Goal: Complete application form

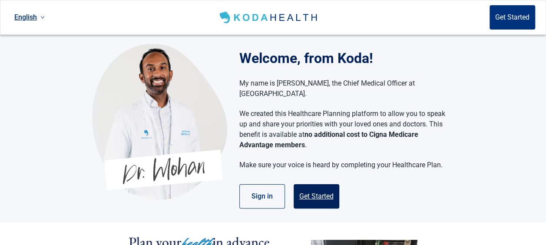
click at [316, 184] on button "Get Started" at bounding box center [317, 196] width 46 height 24
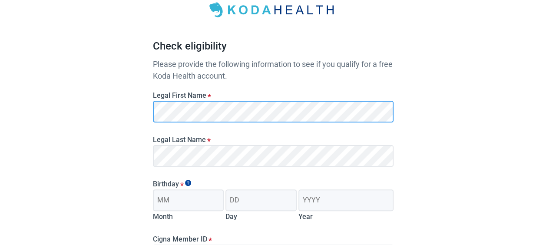
scroll to position [54, 0]
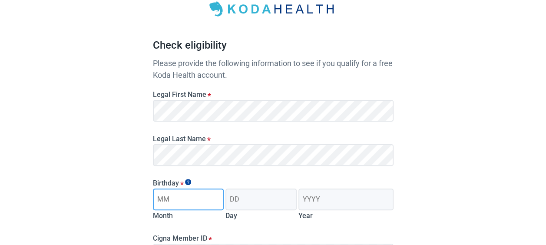
click at [163, 199] on input "Month" at bounding box center [188, 200] width 71 height 22
type input "06"
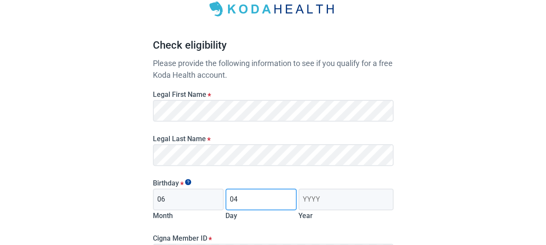
type input "04"
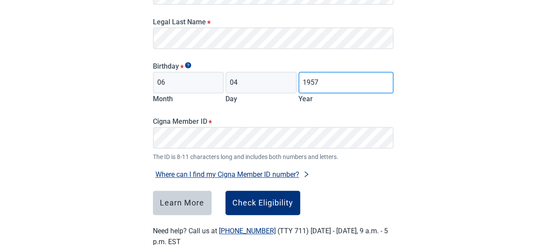
scroll to position [171, 0]
type input "1957"
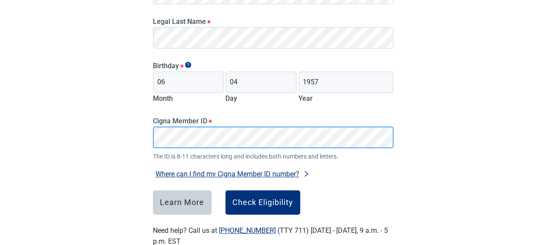
scroll to position [194, 0]
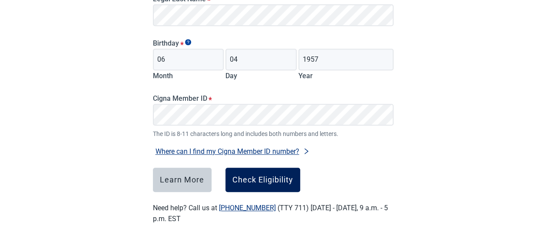
click at [267, 178] on div "Check Eligibility" at bounding box center [263, 180] width 61 height 9
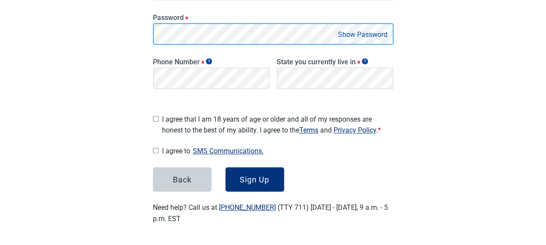
scroll to position [200, 0]
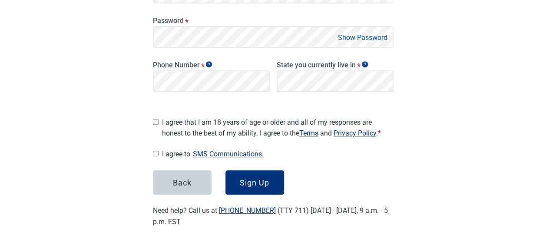
click at [361, 38] on button "Show Password" at bounding box center [363, 38] width 55 height 12
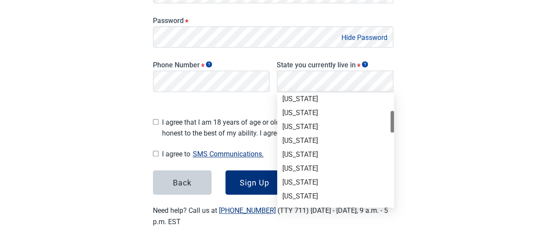
scroll to position [86, 0]
click at [311, 144] on div "[US_STATE]" at bounding box center [336, 141] width 106 height 10
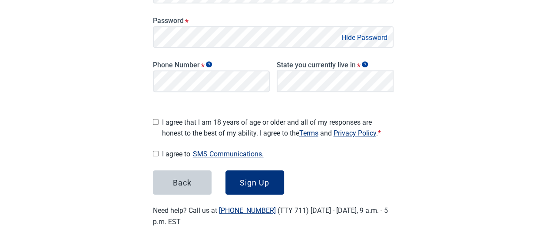
click at [154, 119] on input "I agree that I am 18 years of age or older and all of my responses are honest t…" at bounding box center [156, 122] width 6 height 6
checkbox input "true"
click at [157, 151] on input "I agree to SMS Communications." at bounding box center [156, 154] width 6 height 6
checkbox input "true"
click at [268, 181] on div "Sign Up" at bounding box center [255, 182] width 30 height 9
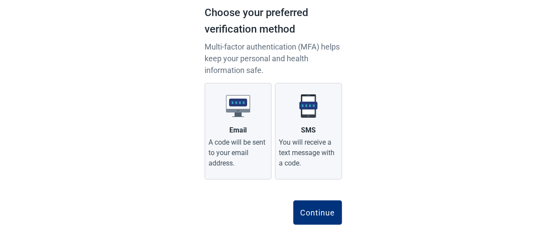
scroll to position [70, 0]
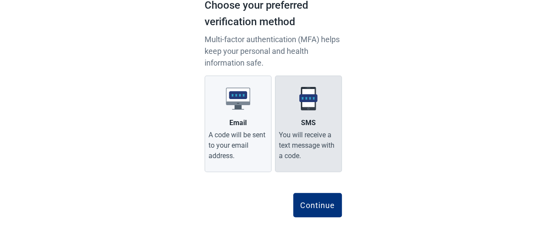
click at [314, 147] on div "You will receive a text message with a code." at bounding box center [308, 145] width 59 height 31
click at [0, 0] on input "SMS You will receive a text message with a code." at bounding box center [0, 0] width 0 height 0
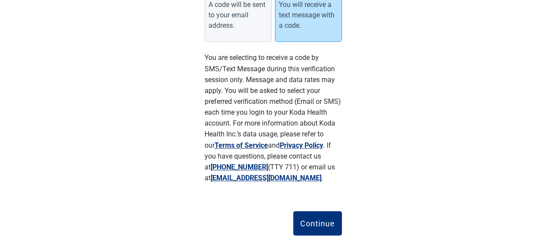
scroll to position [218, 0]
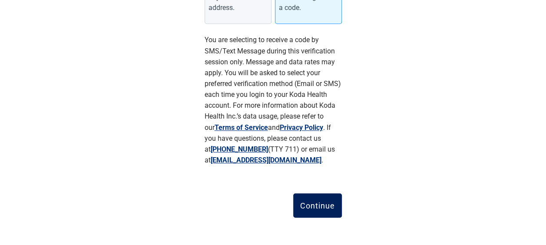
click at [321, 203] on div "Continue" at bounding box center [317, 205] width 35 height 9
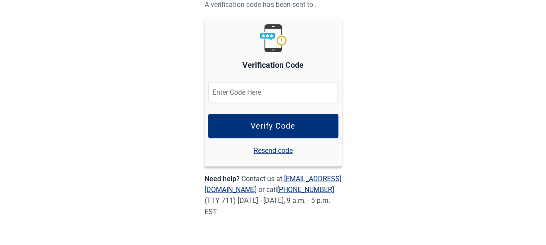
scroll to position [88, 0]
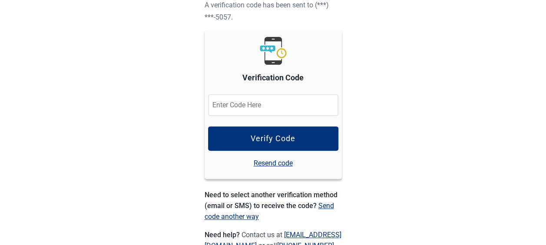
click at [306, 106] on input "Verification Code" at bounding box center [273, 105] width 130 height 22
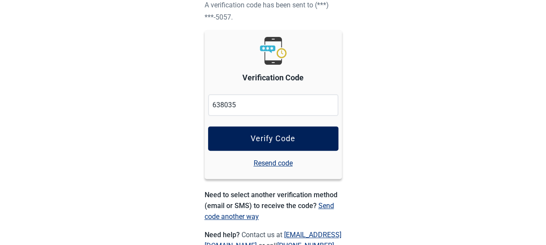
type input "638035"
click at [317, 135] on button "Verify Code" at bounding box center [273, 138] width 130 height 24
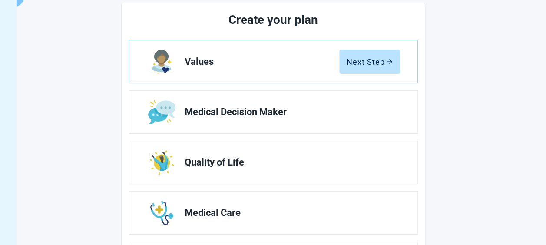
scroll to position [103, 0]
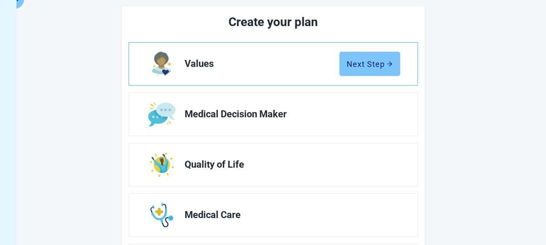
click at [383, 72] on button "Next Step" at bounding box center [369, 64] width 61 height 24
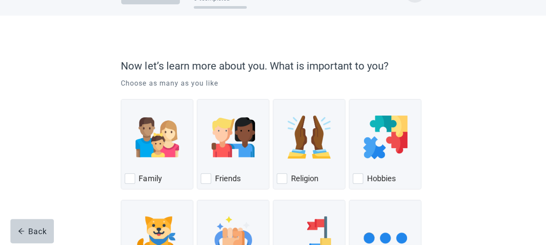
scroll to position [43, 0]
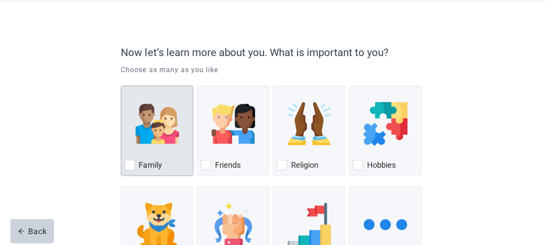
click at [131, 165] on div "Family, checkbox, not checked" at bounding box center [130, 165] width 10 height 10
click at [121, 86] on input "Family" at bounding box center [121, 86] width 0 height 0
checkbox input "true"
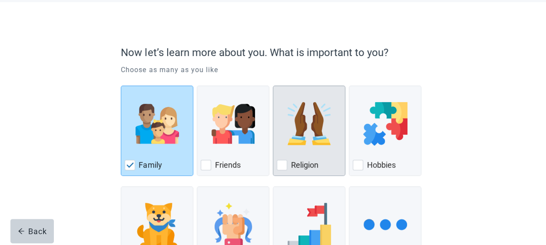
click at [291, 166] on label "Religion" at bounding box center [304, 165] width 27 height 10
checkbox input "true"
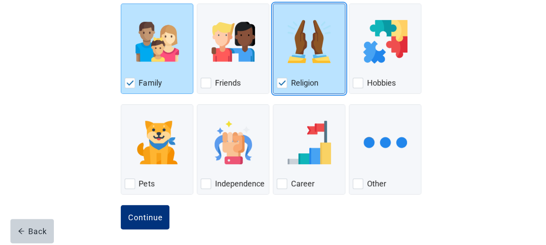
scroll to position [128, 0]
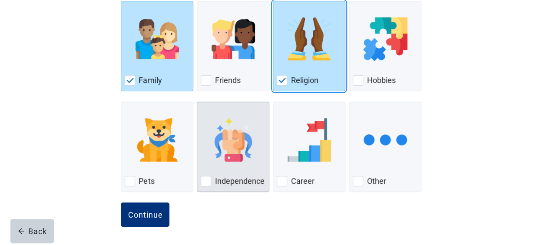
click at [202, 184] on div "Independence, checkbox, not checked" at bounding box center [206, 181] width 10 height 10
click at [197, 102] on input "Independence" at bounding box center [197, 102] width 0 height 0
checkbox input "true"
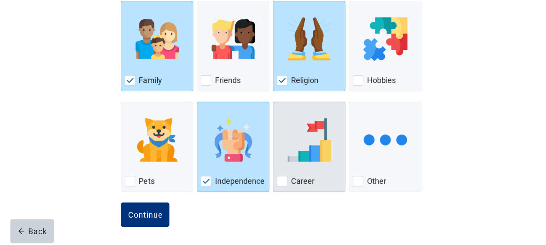
click at [293, 179] on label "Career" at bounding box center [302, 181] width 23 height 10
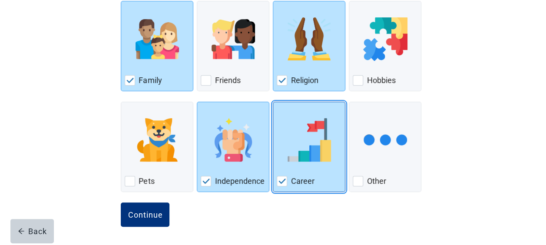
checkbox input "true"
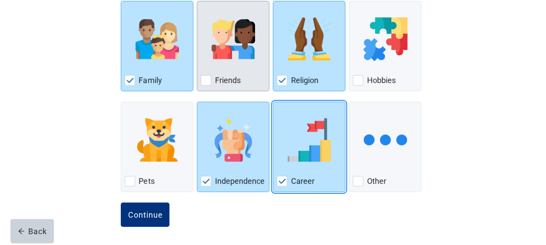
click at [204, 85] on div "Friends" at bounding box center [233, 80] width 65 height 14
click at [197, 1] on input "Friends" at bounding box center [197, 1] width 0 height 0
checkbox input "true"
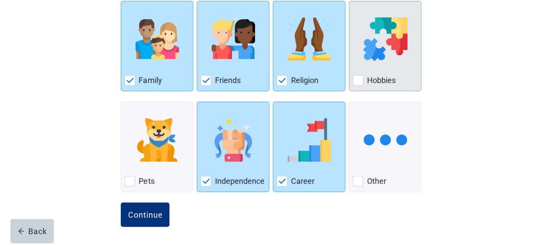
click at [368, 79] on label "Hobbies" at bounding box center [381, 80] width 29 height 10
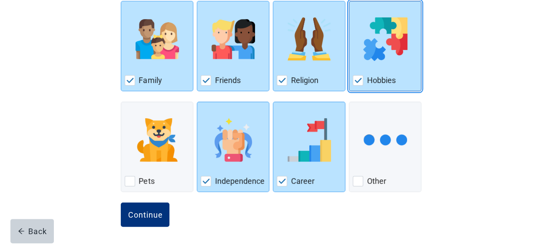
checkbox input "true"
click at [143, 210] on div "Continue" at bounding box center [145, 214] width 35 height 9
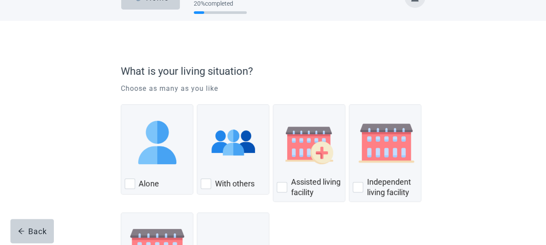
scroll to position [30, 0]
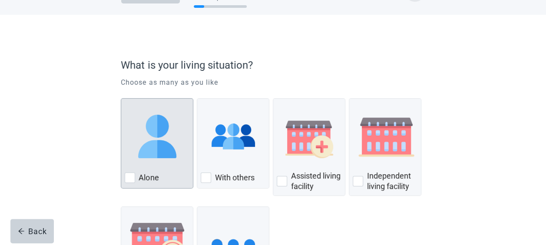
click at [132, 180] on div "Alone, checkbox, not checked" at bounding box center [130, 178] width 10 height 10
click at [121, 99] on input "Alone" at bounding box center [121, 98] width 0 height 0
checkbox input "true"
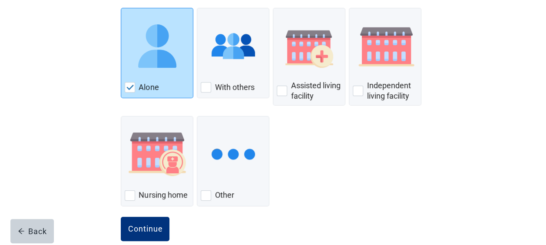
scroll to position [135, 0]
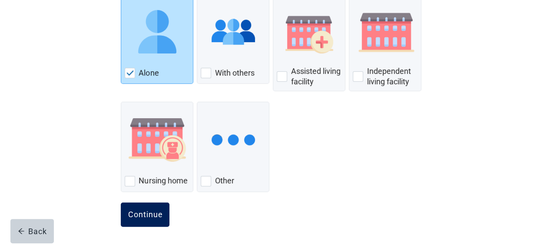
click at [147, 215] on div "Continue" at bounding box center [145, 214] width 35 height 9
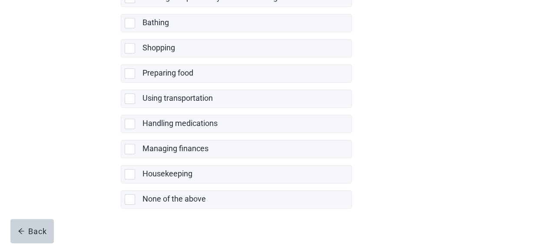
scroll to position [232, 0]
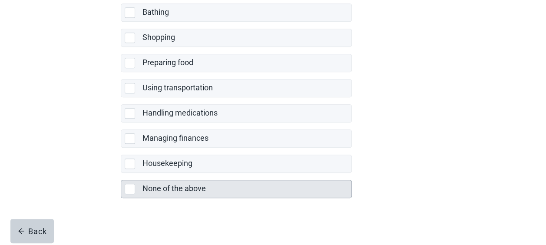
click at [136, 184] on div "None of the above, checkbox, not selected" at bounding box center [132, 189] width 14 height 10
click at [121, 173] on input "None of the above" at bounding box center [121, 173] width 0 height 0
checkbox input "true"
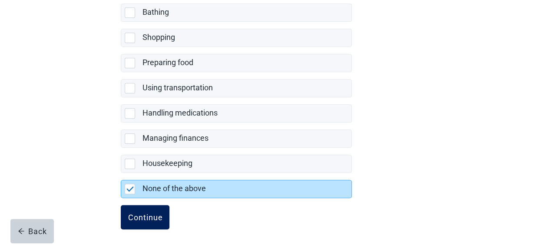
click at [145, 216] on div "Continue" at bounding box center [145, 217] width 35 height 9
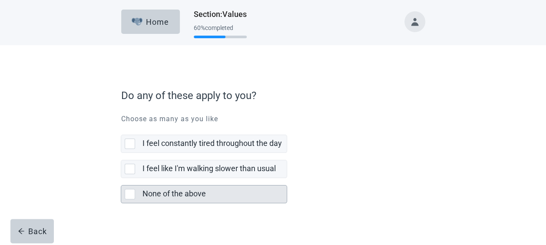
click at [131, 192] on div "None of the above, checkbox, not selected" at bounding box center [130, 194] width 10 height 10
click at [121, 179] on input "None of the above" at bounding box center [121, 178] width 0 height 0
checkbox input "true"
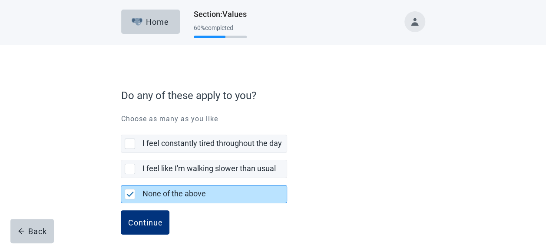
scroll to position [8, 0]
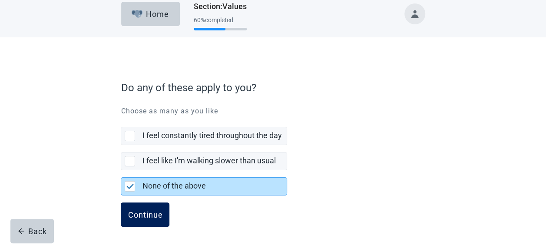
click at [135, 208] on button "Continue" at bounding box center [145, 215] width 49 height 24
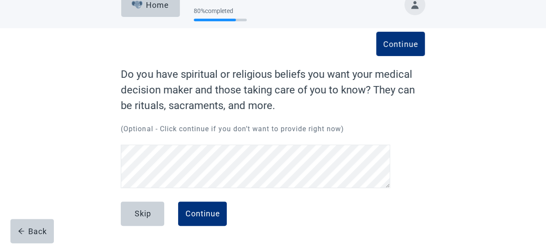
scroll to position [17, 0]
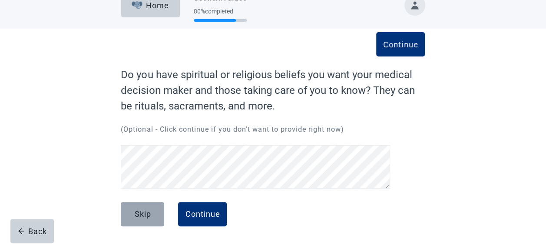
click at [143, 215] on div "Skip" at bounding box center [142, 214] width 17 height 9
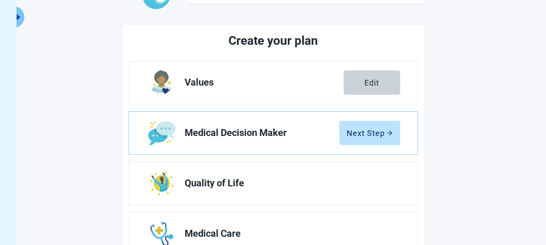
scroll to position [86, 0]
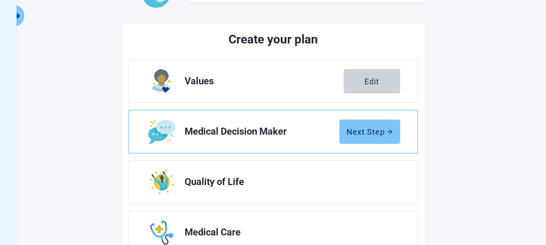
click at [374, 126] on button "Next Step" at bounding box center [369, 132] width 61 height 24
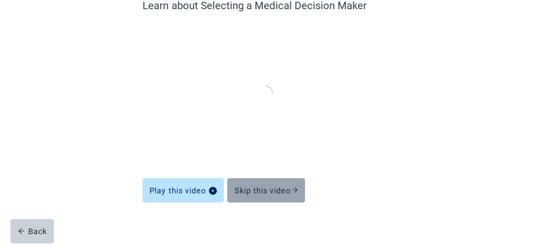
click at [279, 190] on div "Skip this video" at bounding box center [266, 190] width 64 height 9
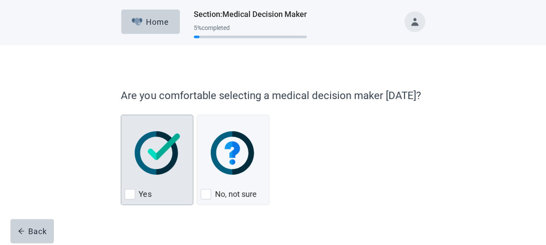
click at [127, 188] on div "Yes" at bounding box center [157, 194] width 65 height 14
click at [121, 115] on input "Yes" at bounding box center [121, 115] width 0 height 0
checkbox input "true"
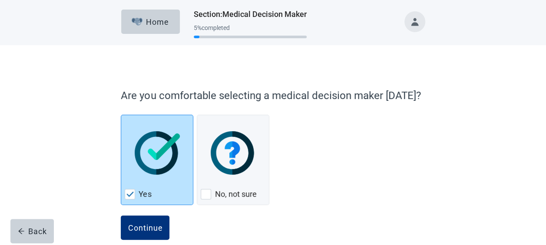
scroll to position [13, 0]
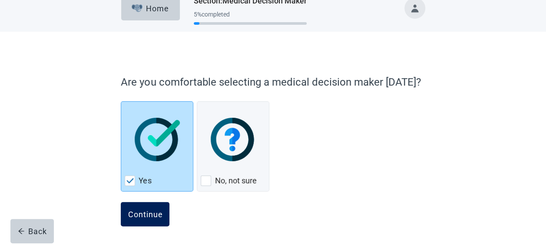
click at [145, 213] on div "Continue" at bounding box center [145, 214] width 35 height 9
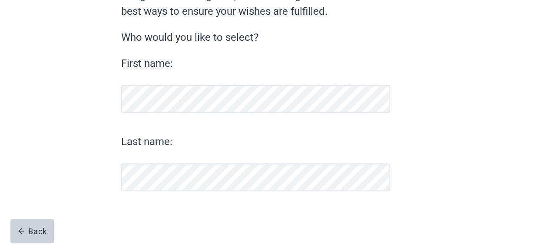
scroll to position [96, 0]
click at [140, 211] on div "Continue" at bounding box center [145, 214] width 35 height 9
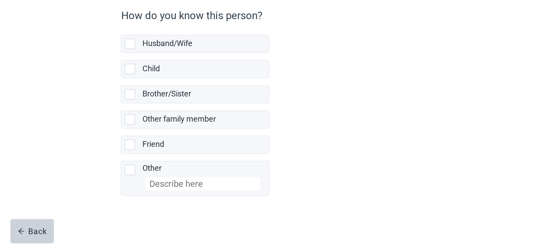
scroll to position [80, 0]
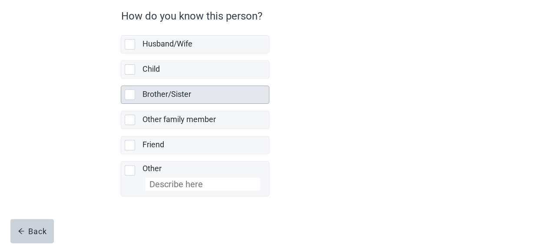
click at [131, 92] on div "Brother/Sister, checkbox, not selected" at bounding box center [130, 95] width 10 height 10
click at [121, 79] on input "Brother/Sister" at bounding box center [121, 79] width 0 height 0
checkbox input "true"
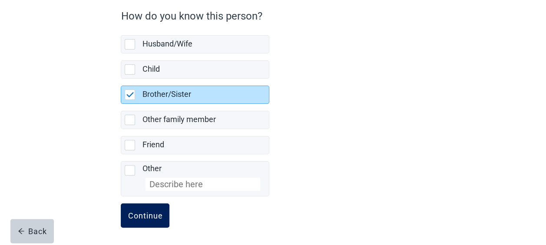
click at [146, 213] on div "Continue" at bounding box center [145, 215] width 35 height 9
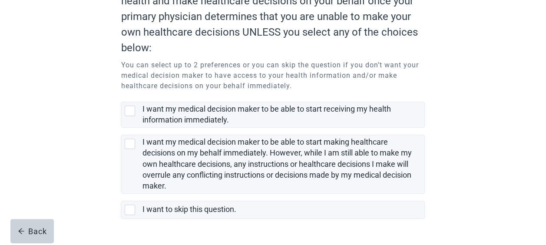
scroll to position [134, 0]
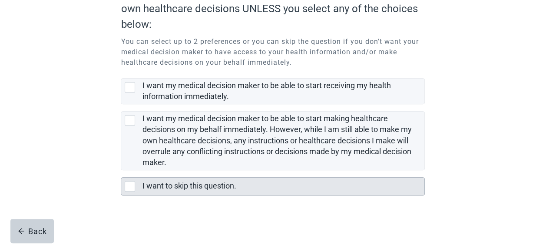
click at [132, 185] on div "I want to skip this question., checkbox, not selected" at bounding box center [130, 186] width 10 height 10
click at [121, 171] on input "I want to skip this question." at bounding box center [121, 170] width 0 height 0
checkbox input "true"
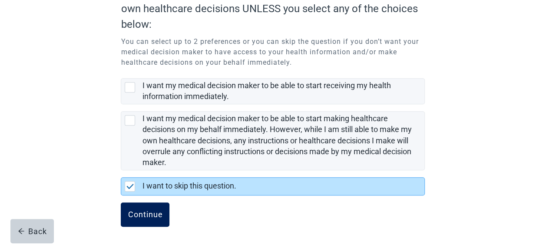
click at [144, 215] on div "Continue" at bounding box center [145, 214] width 35 height 9
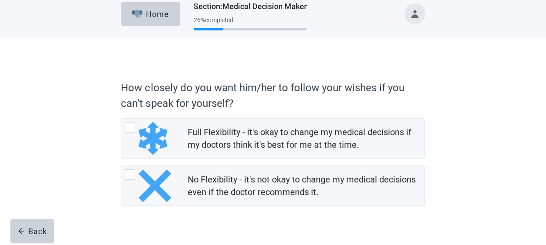
scroll to position [22, 0]
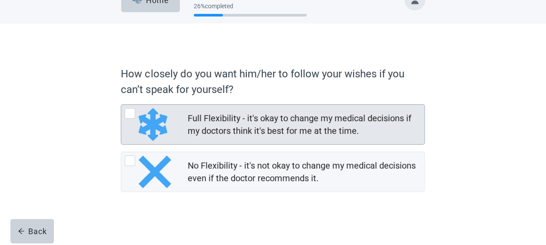
click at [131, 117] on div "Full Flexibility - it's okay to change my medical decisions if my doctors think…" at bounding box center [130, 113] width 10 height 10
click at [121, 105] on input "Full Flexibility - it's okay to change my medical decisions if my doctors think…" at bounding box center [121, 104] width 0 height 0
radio input "true"
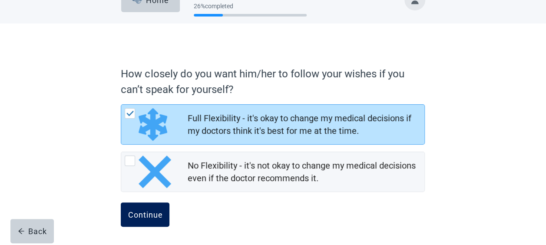
click at [147, 213] on div "Continue" at bounding box center [145, 214] width 35 height 9
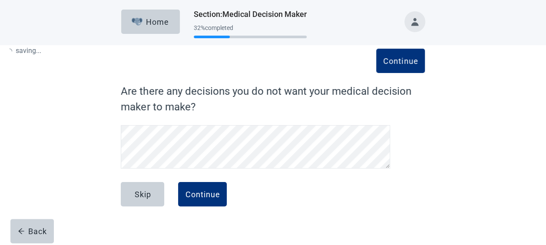
scroll to position [9, 0]
click at [150, 199] on div "Skip" at bounding box center [142, 194] width 17 height 9
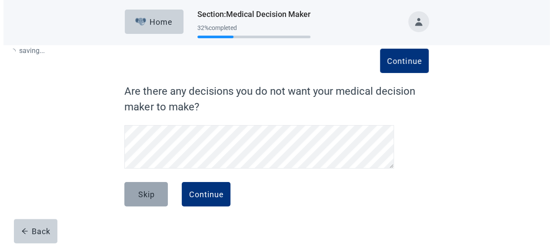
scroll to position [0, 0]
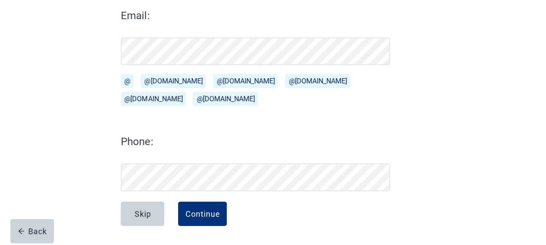
click at [186, 106] on button "@hotmail.com" at bounding box center [153, 99] width 65 height 14
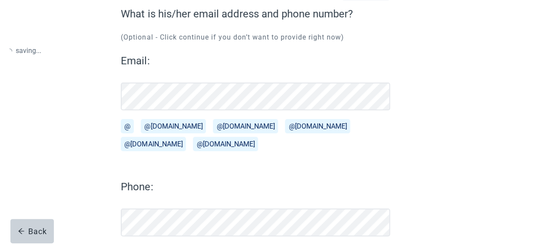
scroll to position [70, 0]
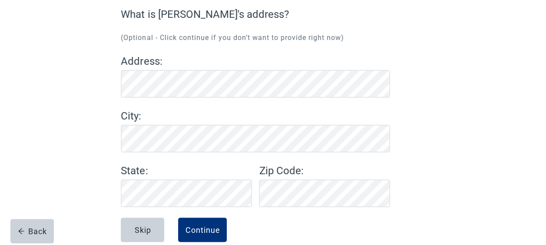
scroll to position [93, 0]
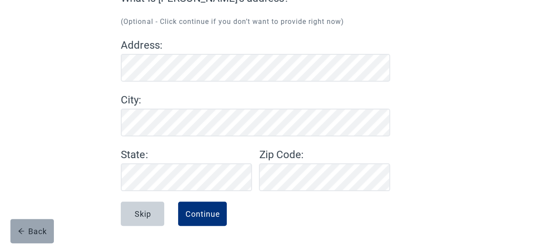
click at [33, 228] on div "Back" at bounding box center [32, 231] width 29 height 9
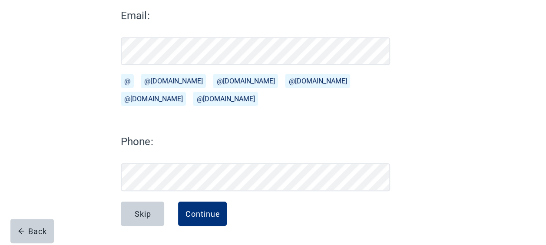
scroll to position [123, 0]
click at [40, 235] on div "Back" at bounding box center [32, 231] width 29 height 9
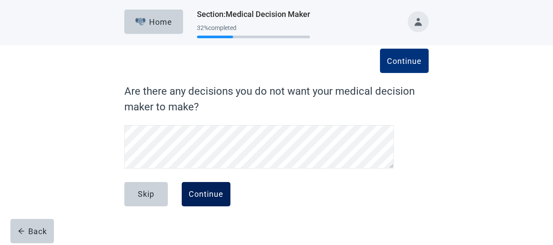
click at [211, 193] on div "Continue" at bounding box center [206, 194] width 35 height 9
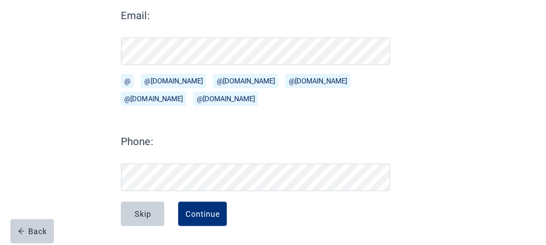
scroll to position [123, 0]
click at [202, 216] on div "Continue" at bounding box center [202, 214] width 35 height 9
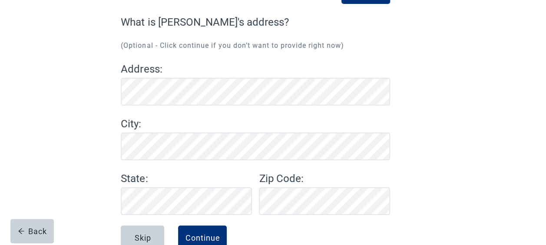
scroll to position [93, 0]
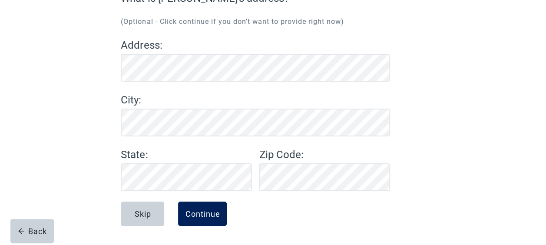
click at [212, 220] on button "Continue" at bounding box center [202, 214] width 49 height 24
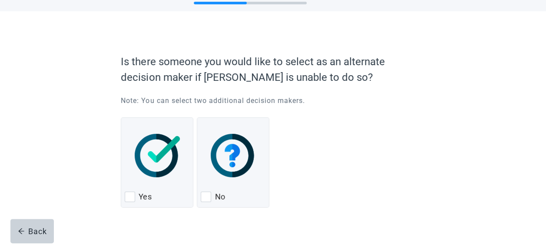
scroll to position [50, 0]
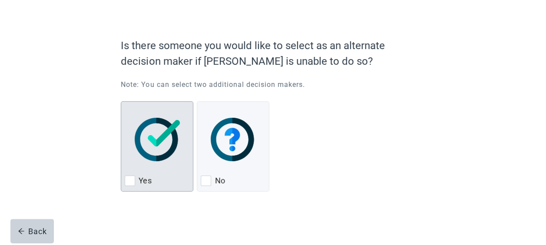
click at [132, 180] on div "Yes, checkbox, not checked" at bounding box center [130, 181] width 10 height 10
click at [121, 102] on input "Yes" at bounding box center [121, 101] width 0 height 0
checkbox input "true"
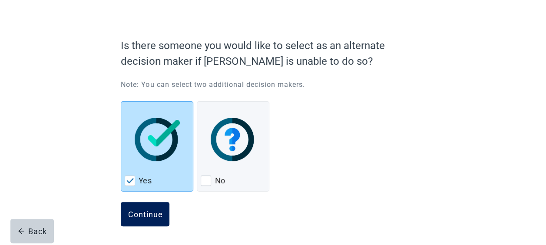
click at [139, 211] on div "Continue" at bounding box center [145, 214] width 35 height 9
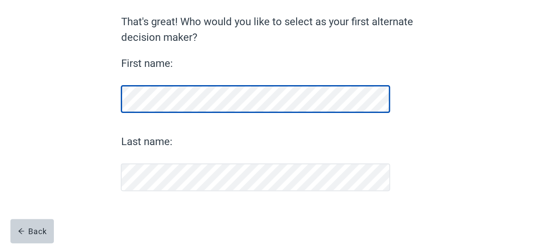
scroll to position [70, 0]
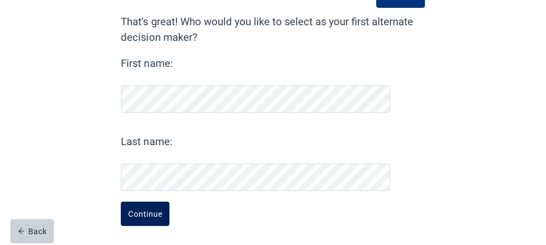
click at [140, 213] on div "Continue" at bounding box center [145, 214] width 35 height 9
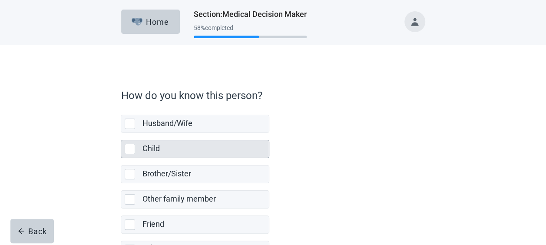
click at [129, 150] on div "Child, checkbox, not selected" at bounding box center [130, 149] width 10 height 10
click at [121, 133] on input "Child" at bounding box center [121, 133] width 0 height 0
checkbox input "true"
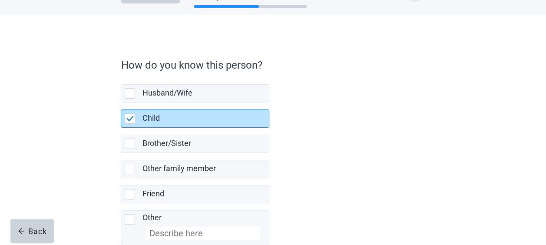
scroll to position [80, 0]
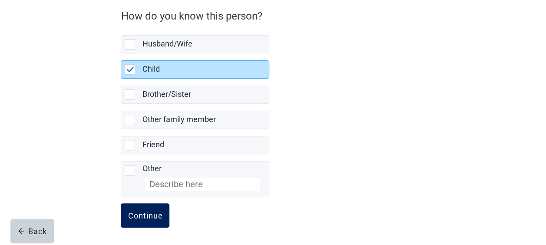
click at [145, 211] on div "Continue" at bounding box center [145, 215] width 35 height 9
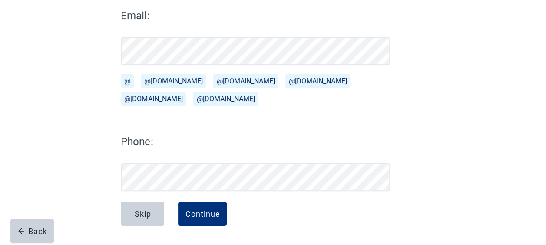
scroll to position [123, 0]
click at [203, 210] on div "Continue" at bounding box center [202, 214] width 35 height 9
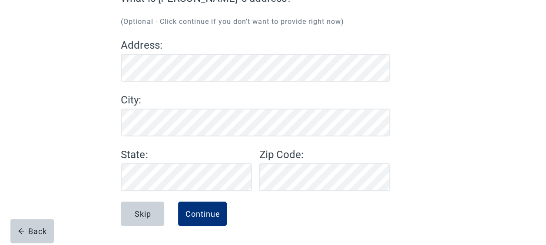
scroll to position [93, 0]
click at [140, 215] on div "Skip" at bounding box center [142, 214] width 17 height 9
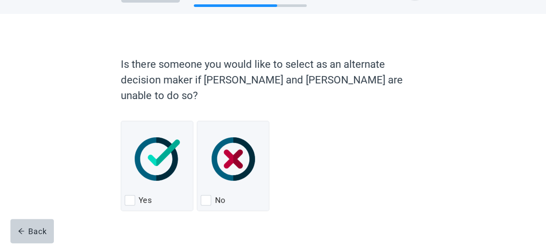
scroll to position [51, 0]
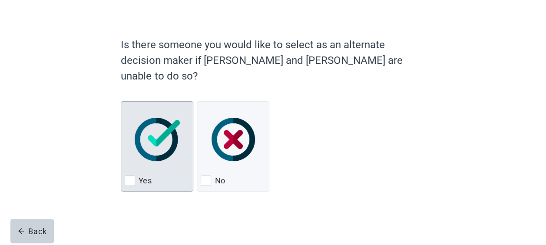
click at [130, 187] on div "Yes" at bounding box center [157, 181] width 65 height 14
click at [121, 102] on input "Yes" at bounding box center [121, 101] width 0 height 0
checkbox input "true"
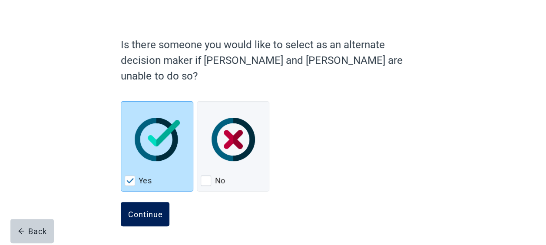
click at [144, 215] on div "Continue" at bounding box center [145, 214] width 35 height 9
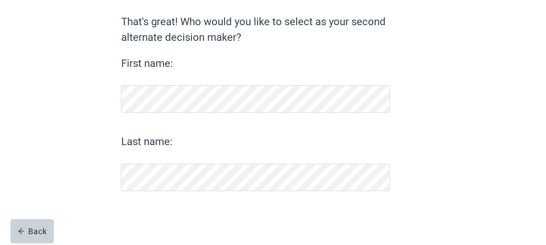
scroll to position [70, 0]
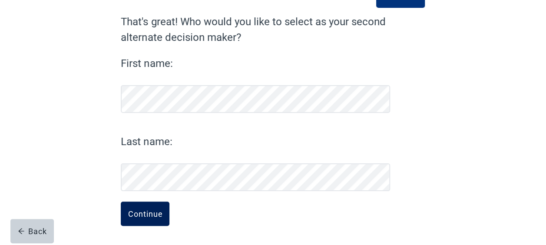
click at [138, 215] on div "Continue" at bounding box center [145, 214] width 35 height 9
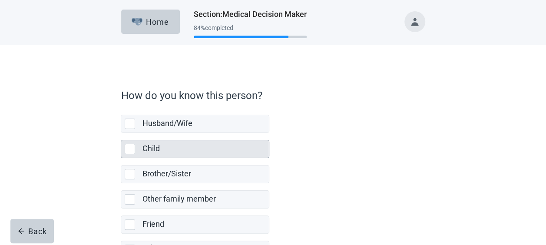
click at [129, 154] on div "Child" at bounding box center [195, 148] width 148 height 17
click at [121, 133] on input "Child" at bounding box center [121, 133] width 0 height 0
checkbox input "true"
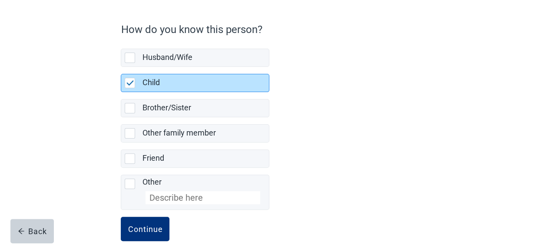
scroll to position [80, 0]
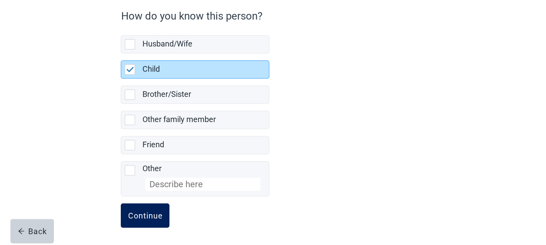
click at [134, 211] on div "Continue" at bounding box center [145, 215] width 35 height 9
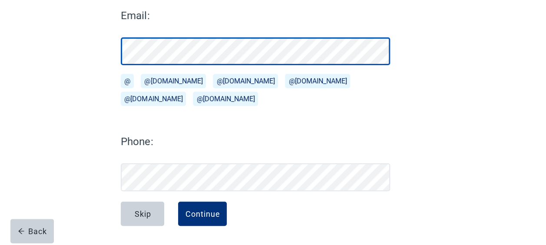
scroll to position [123, 0]
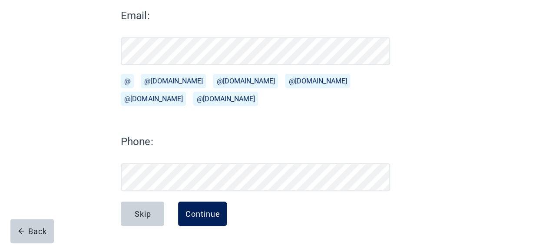
click at [203, 213] on div "Continue" at bounding box center [202, 214] width 35 height 9
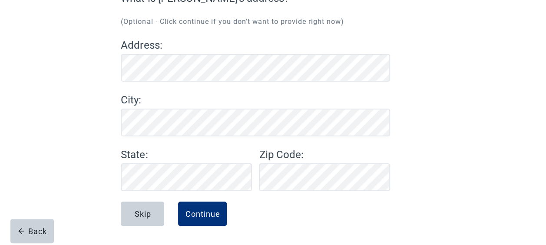
scroll to position [93, 0]
click at [206, 213] on div "Continue" at bounding box center [202, 214] width 35 height 9
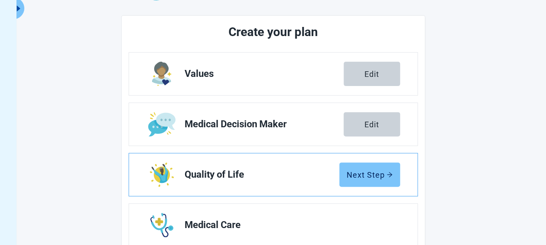
click at [372, 176] on div "Next Step" at bounding box center [370, 174] width 46 height 9
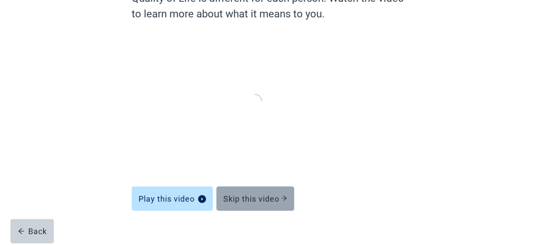
click at [263, 193] on button "Skip this video" at bounding box center [255, 198] width 78 height 24
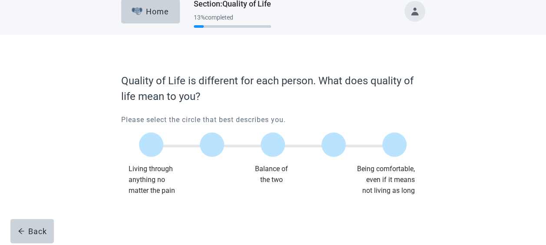
scroll to position [10, 0]
click at [271, 149] on label "Main content" at bounding box center [273, 145] width 24 height 24
click at [273, 145] on input "Quality of life scale: 50 out of 100. Balance of the two" at bounding box center [273, 145] width 0 height 0
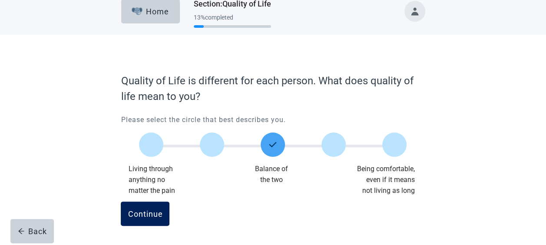
click at [149, 213] on div "Continue" at bounding box center [145, 214] width 35 height 9
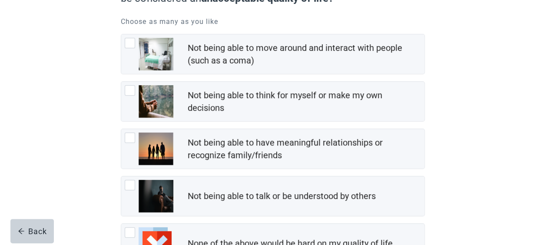
scroll to position [97, 0]
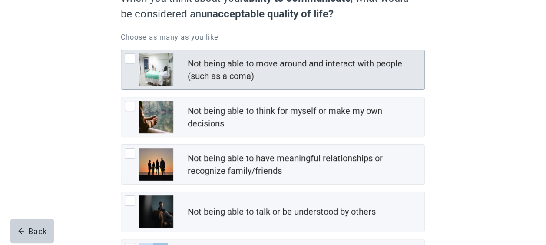
click at [132, 60] on div "Not being able to move around and interact with people (such as a coma), checkb…" at bounding box center [130, 58] width 10 height 10
click at [121, 50] on input "Not being able to move around and interact with people (such as a coma)" at bounding box center [121, 50] width 0 height 0
checkbox input "true"
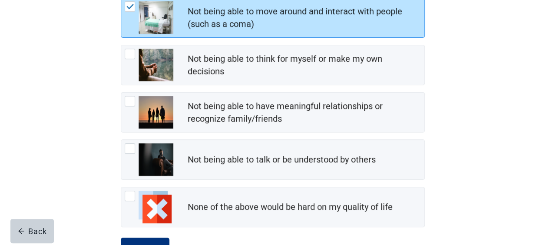
scroll to position [184, 0]
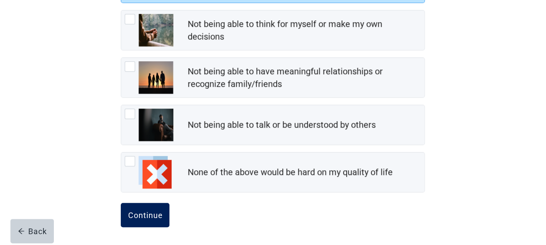
click at [141, 211] on div "Continue" at bounding box center [145, 215] width 35 height 9
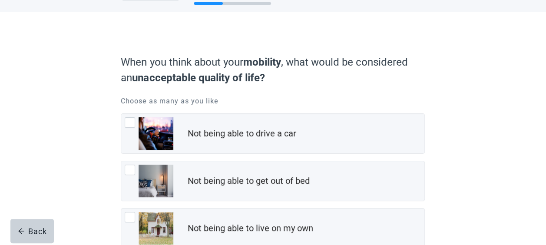
scroll to position [34, 0]
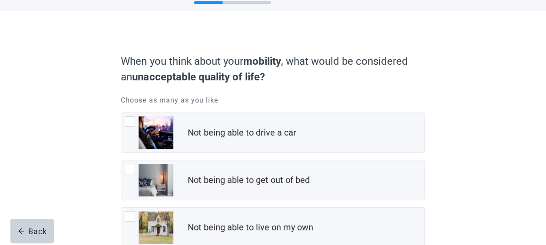
click at [103, 196] on div "When you think about your mobility , what would be considered an unacceptable q…" at bounding box center [272, 212] width 365 height 368
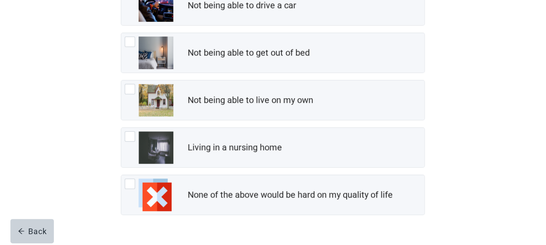
scroll to position [167, 0]
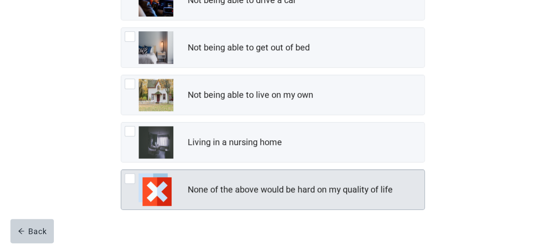
click at [123, 176] on div "None of the above would be hard on my quality of life" at bounding box center [272, 190] width 303 height 40
click at [121, 170] on input "None of the above would be hard on my quality of life" at bounding box center [121, 170] width 0 height 0
checkbox input "true"
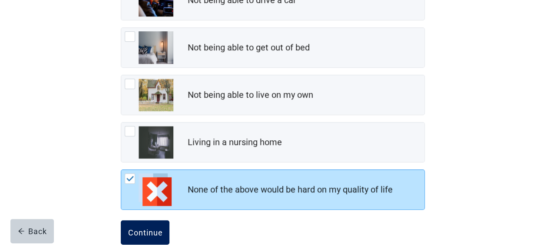
click at [144, 234] on div "Continue" at bounding box center [145, 232] width 35 height 9
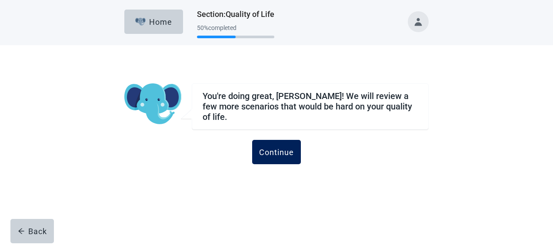
click at [269, 141] on button "Continue" at bounding box center [276, 152] width 49 height 24
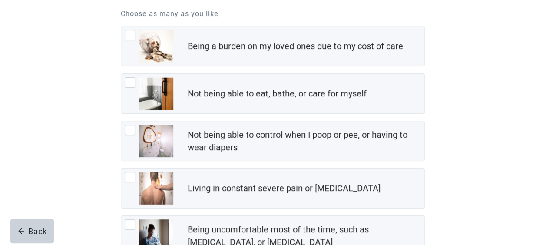
scroll to position [120, 0]
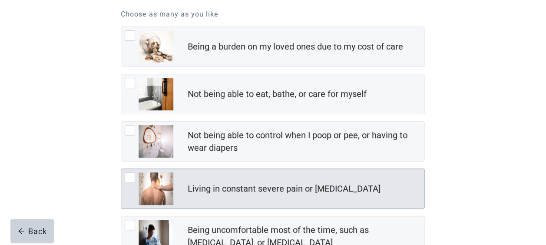
click at [127, 181] on div "Living in constant severe pain or shortness of breath, checkbox, not checked" at bounding box center [130, 178] width 10 height 10
click at [121, 169] on input "Living in constant severe pain or shortness of breath" at bounding box center [121, 169] width 0 height 0
checkbox input "true"
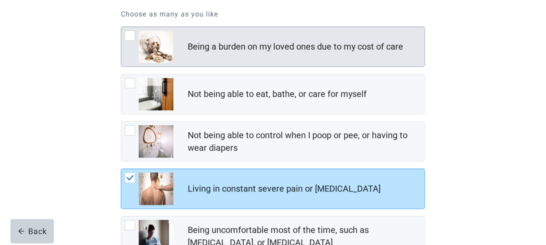
click at [133, 40] on div "Being a burden on my loved ones due to my cost of care, checkbox, not checked" at bounding box center [149, 46] width 49 height 33
click at [121, 27] on input "Being a burden on my loved ones due to my cost of care" at bounding box center [121, 27] width 0 height 0
checkbox input "true"
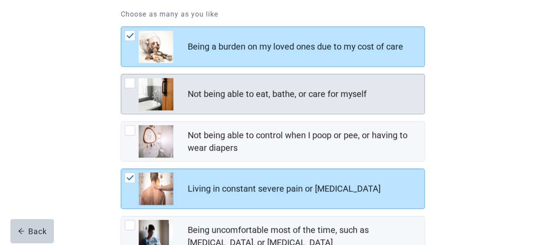
click at [133, 79] on div "Not being able to eat, bathe, or care for myself, checkbox, not checked" at bounding box center [130, 83] width 10 height 10
click at [121, 74] on input "Not being able to eat, bathe, or care for myself" at bounding box center [121, 74] width 0 height 0
checkbox input "true"
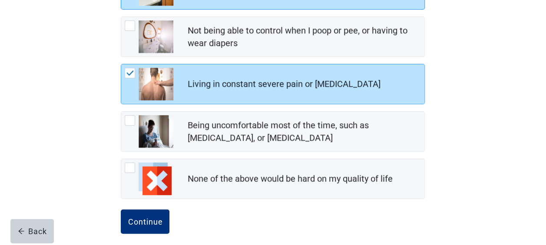
scroll to position [226, 0]
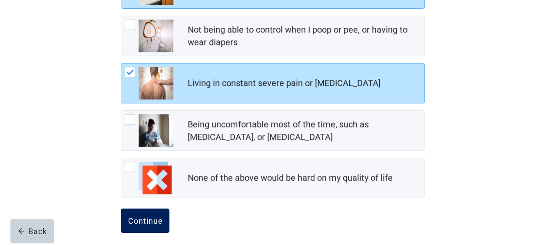
click at [140, 213] on button "Continue" at bounding box center [145, 221] width 49 height 24
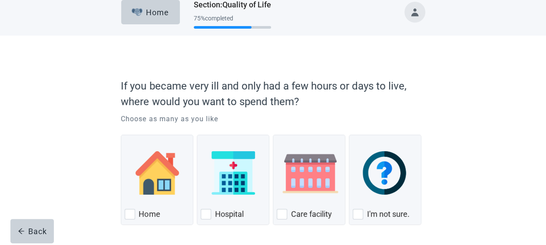
scroll to position [43, 0]
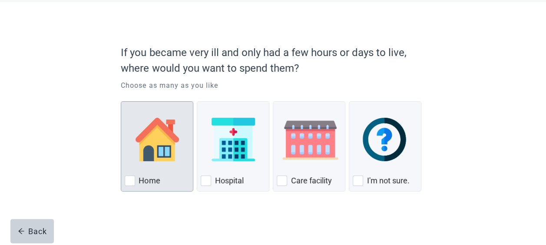
click at [129, 180] on div "Home, checkbox, not checked" at bounding box center [130, 181] width 10 height 10
click at [121, 102] on input "Home" at bounding box center [121, 101] width 0 height 0
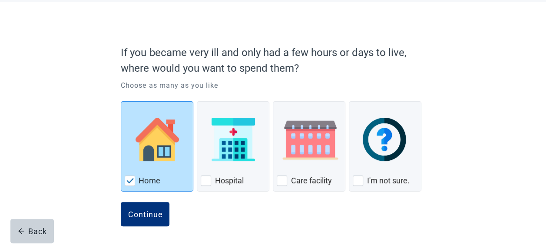
click at [129, 182] on img "Home, checkbox, checked" at bounding box center [130, 180] width 8 height 5
click at [121, 102] on input "Home" at bounding box center [121, 101] width 0 height 0
checkbox input "false"
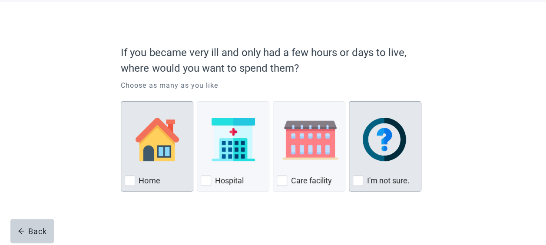
click at [354, 183] on div "I'm not sure., checkbox, not checked" at bounding box center [358, 181] width 10 height 10
click at [349, 102] on input "I'm not sure." at bounding box center [349, 101] width 0 height 0
checkbox input "true"
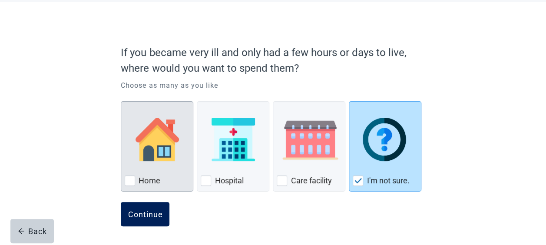
click at [137, 216] on div "Continue" at bounding box center [145, 214] width 35 height 9
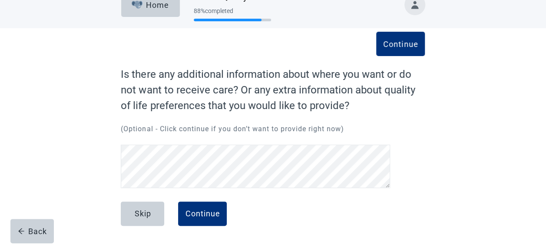
scroll to position [17, 0]
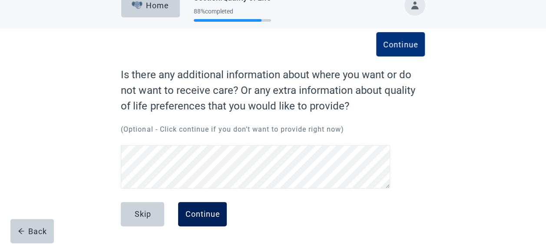
click at [205, 215] on div "Continue" at bounding box center [202, 214] width 35 height 9
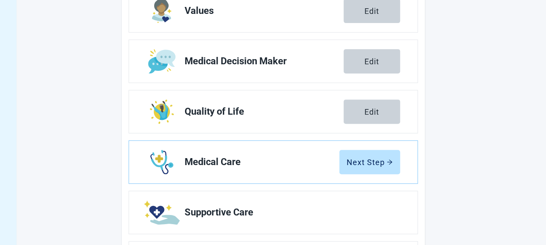
scroll to position [166, 0]
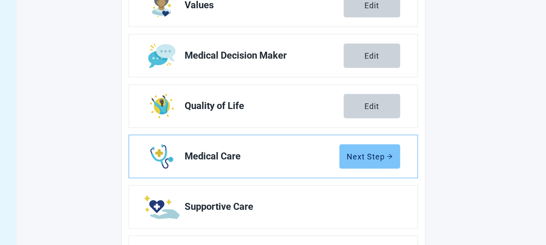
click at [377, 155] on div "Next Step" at bounding box center [370, 156] width 46 height 9
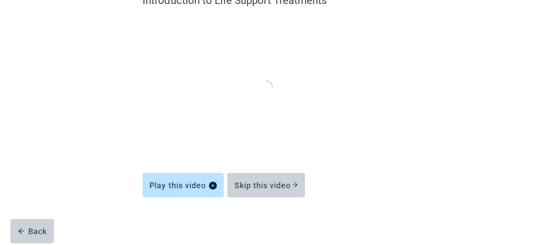
scroll to position [90, 0]
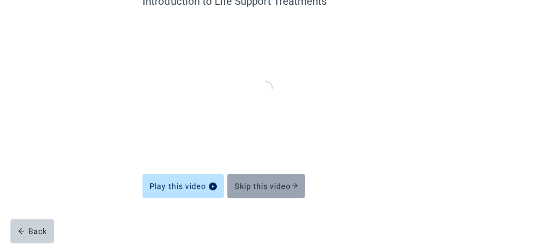
click at [289, 185] on div "Skip this video" at bounding box center [266, 186] width 64 height 9
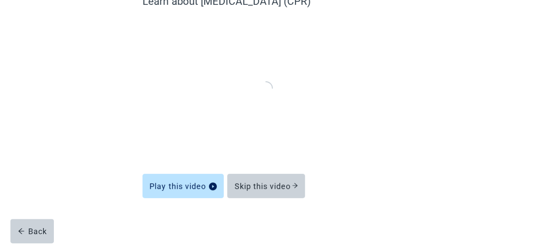
click at [476, 86] on div "Learn about Cardiopulmonary Resuscitation (CPR) Play this video Skip this video…" at bounding box center [273, 100] width 492 height 290
click at [457, 98] on div "Learn about Cardiopulmonary Resuscitation (CPR) Play this video Skip this video…" at bounding box center [273, 100] width 492 height 290
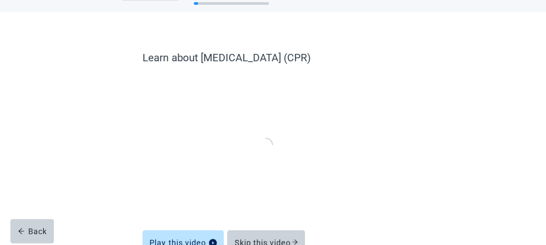
scroll to position [90, 0]
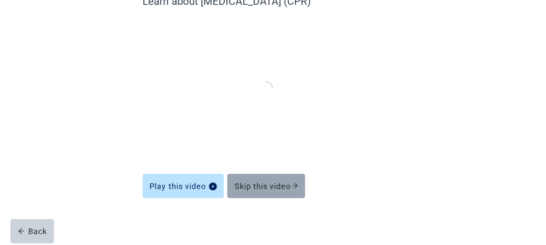
click at [263, 186] on div "Skip this video" at bounding box center [266, 186] width 64 height 9
click at [292, 185] on div "Skip this video" at bounding box center [266, 186] width 64 height 9
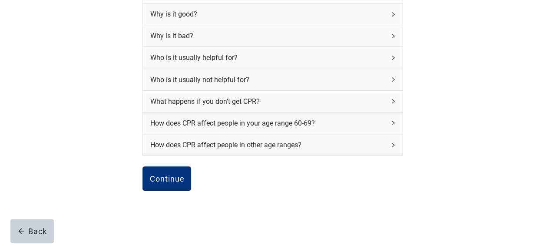
scroll to position [150, 0]
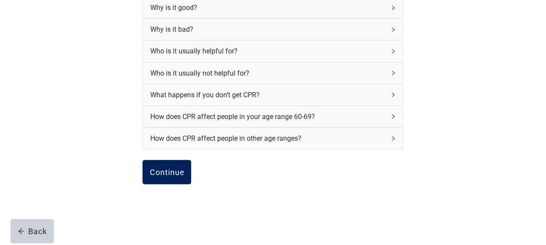
click at [163, 170] on div "Continue" at bounding box center [167, 172] width 35 height 9
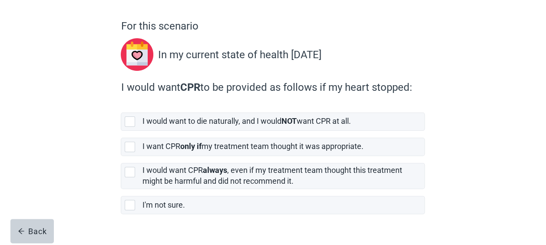
scroll to position [66, 0]
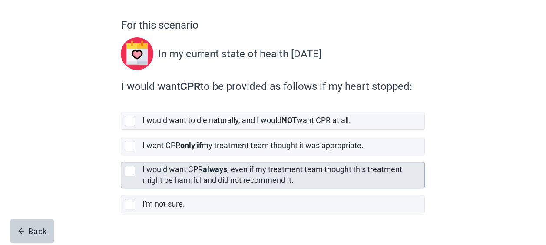
click at [129, 175] on div "[object Object], checkbox, not selected" at bounding box center [130, 171] width 10 height 10
click at [121, 156] on input "I would want CPR always , even if my treatment team thought this treatment migh…" at bounding box center [121, 155] width 0 height 0
checkbox input "true"
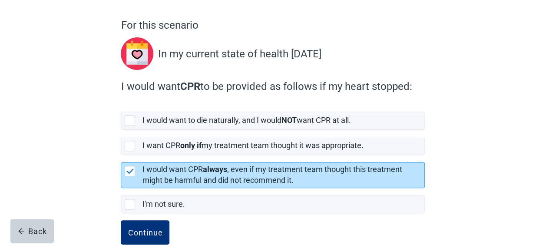
scroll to position [83, 0]
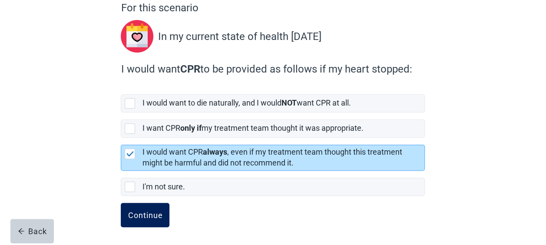
click at [136, 218] on div "Continue" at bounding box center [145, 215] width 35 height 9
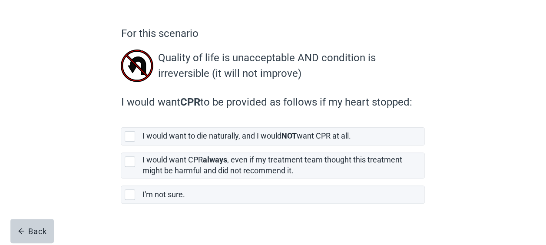
scroll to position [60, 0]
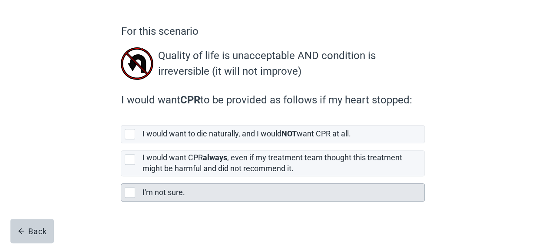
click at [132, 187] on div "I'm not sure., checkbox, not selected" at bounding box center [130, 192] width 10 height 10
click at [121, 177] on input "I'm not sure." at bounding box center [121, 176] width 0 height 0
checkbox input "true"
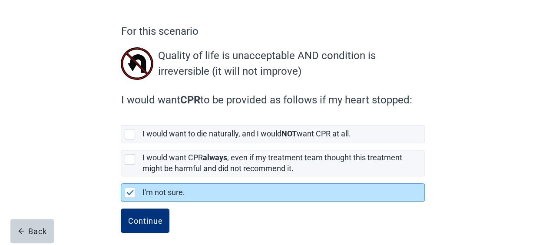
scroll to position [66, 0]
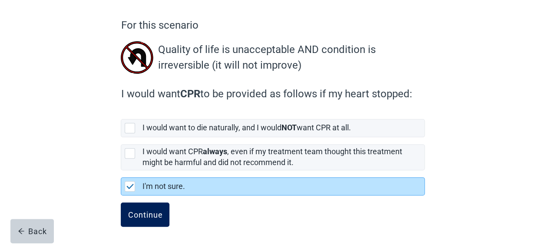
click at [144, 213] on div "Continue" at bounding box center [145, 214] width 35 height 9
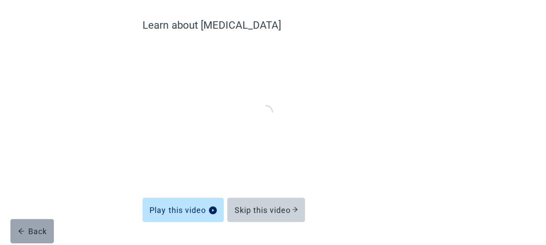
click at [32, 227] on div "Back" at bounding box center [32, 231] width 29 height 9
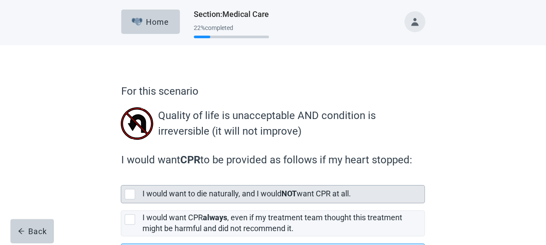
click at [130, 196] on div "[object Object], checkbox, not selected" at bounding box center [130, 194] width 10 height 10
click at [121, 179] on input "I would want to die naturally, and I would NOT want CPR at all." at bounding box center [121, 178] width 0 height 0
checkbox input "true"
checkbox input "false"
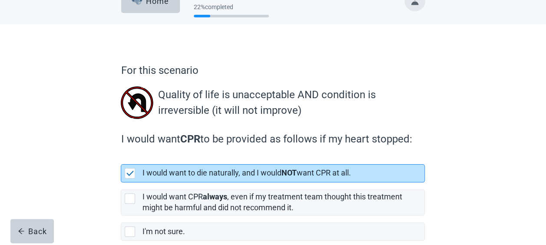
scroll to position [66, 0]
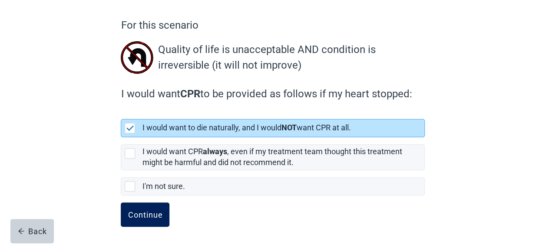
click at [145, 211] on div "Continue" at bounding box center [145, 214] width 35 height 9
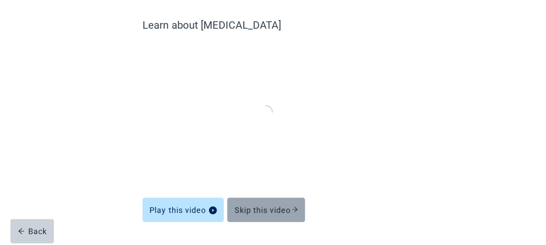
click at [283, 206] on div "Skip this video" at bounding box center [266, 210] width 64 height 9
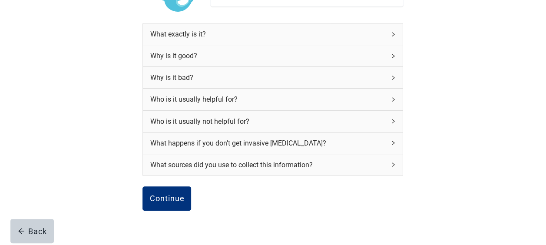
scroll to position [146, 0]
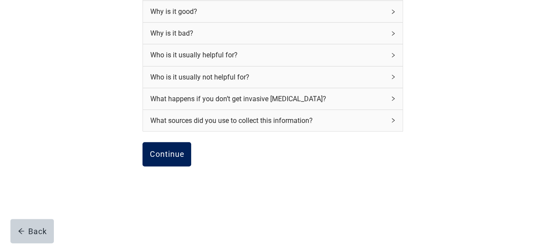
click at [167, 152] on div "Continue" at bounding box center [167, 154] width 35 height 9
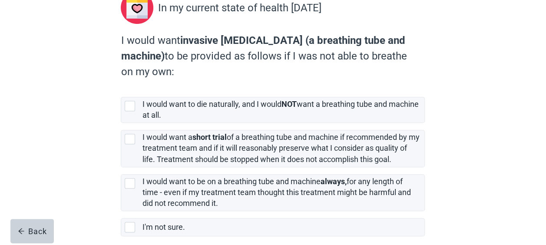
scroll to position [111, 0]
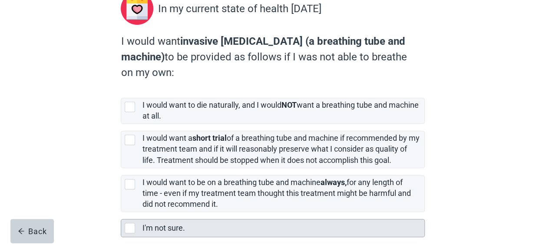
click at [135, 226] on div "I'm not sure., checkbox, not selected" at bounding box center [130, 228] width 10 height 10
click at [121, 213] on input "I'm not sure." at bounding box center [121, 212] width 0 height 0
checkbox input "true"
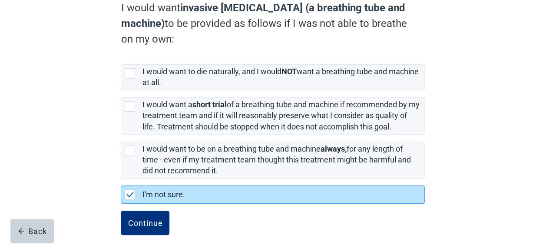
scroll to position [153, 0]
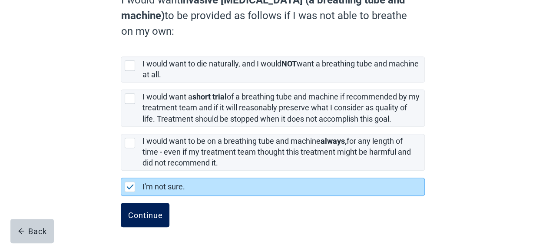
click at [147, 216] on div "Continue" at bounding box center [145, 215] width 35 height 9
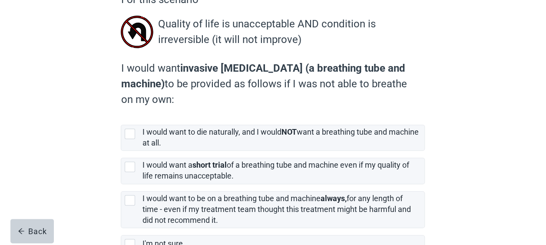
scroll to position [94, 0]
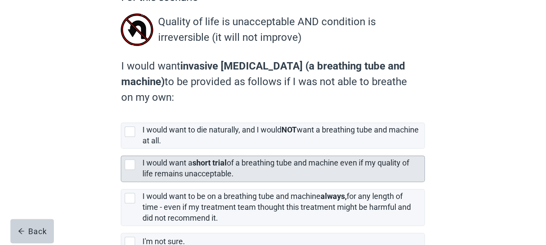
click at [131, 160] on div "[object Object], checkbox, not selected" at bounding box center [130, 165] width 10 height 10
click at [121, 149] on input "I would want a short trial of a breathing tube and machine even if my quality o…" at bounding box center [121, 149] width 0 height 0
checkbox input "true"
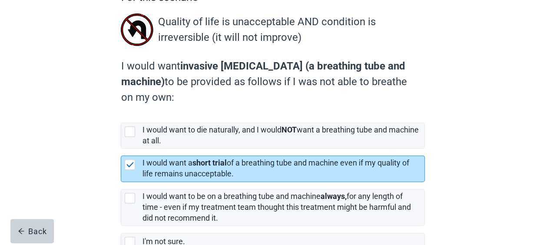
scroll to position [149, 0]
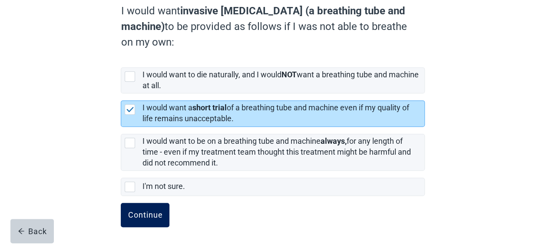
click at [138, 213] on div "Continue" at bounding box center [145, 215] width 35 height 9
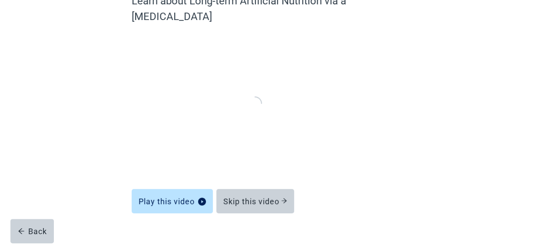
scroll to position [90, 0]
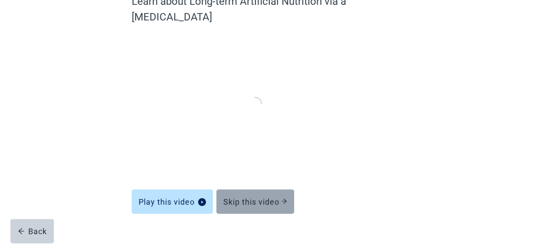
click at [247, 190] on button "Skip this video" at bounding box center [255, 202] width 78 height 24
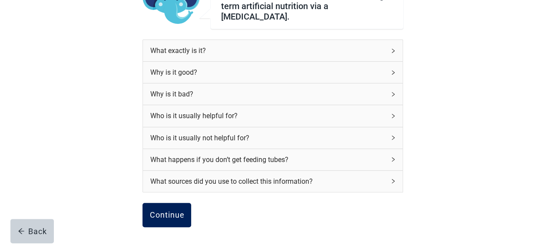
click at [164, 203] on button "Continue" at bounding box center [167, 215] width 49 height 24
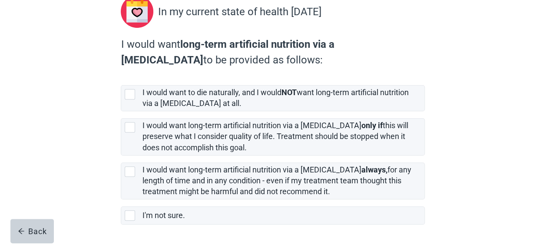
scroll to position [110, 0]
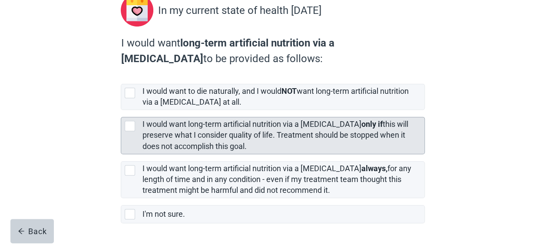
click at [131, 127] on div "[object Object], checkbox, not selected" at bounding box center [130, 126] width 10 height 10
click at [121, 110] on input "I would want long-term artificial nutrition via a feeding tube only if this wil…" at bounding box center [121, 110] width 0 height 0
checkbox input "true"
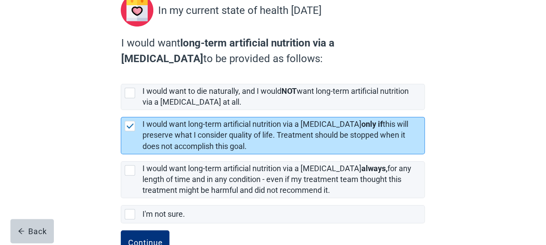
scroll to position [137, 0]
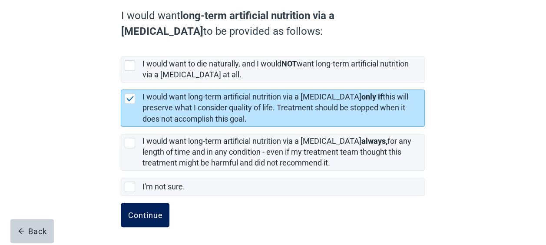
click at [148, 211] on div "Continue" at bounding box center [145, 215] width 35 height 9
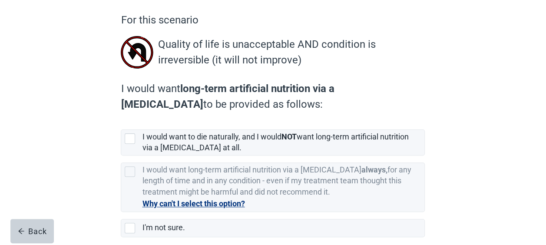
scroll to position [79, 0]
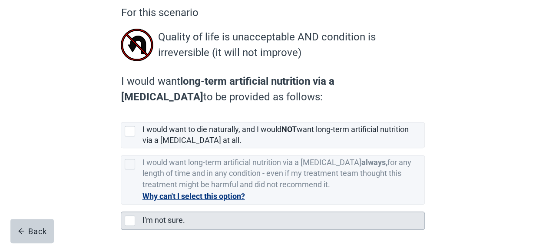
click at [133, 219] on div "I'm not sure., checkbox, not selected" at bounding box center [130, 221] width 10 height 10
click at [121, 205] on input "I'm not sure." at bounding box center [121, 205] width 0 height 0
checkbox input "true"
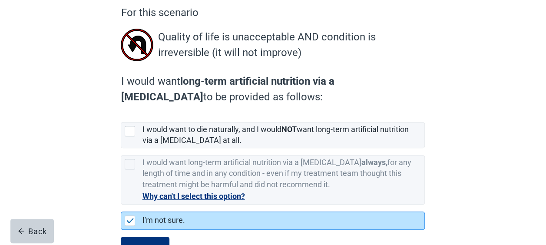
scroll to position [113, 0]
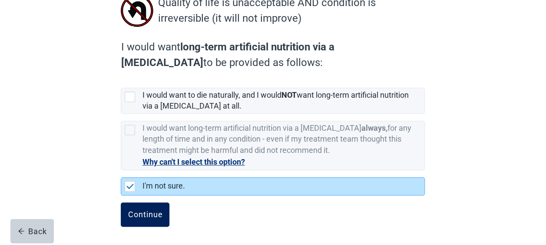
click at [135, 214] on div "Continue" at bounding box center [145, 214] width 35 height 9
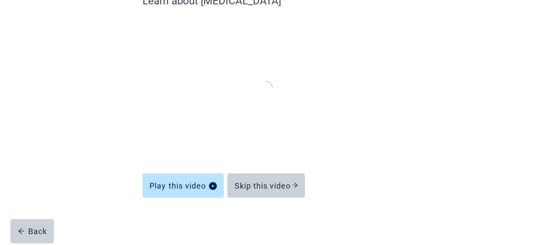
scroll to position [90, 0]
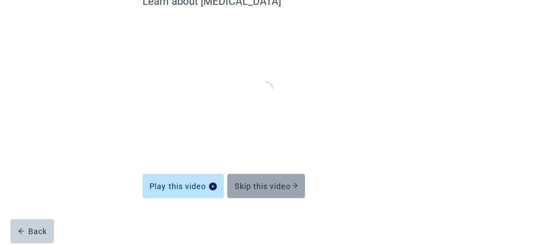
click at [285, 189] on div "Skip this video" at bounding box center [266, 186] width 64 height 9
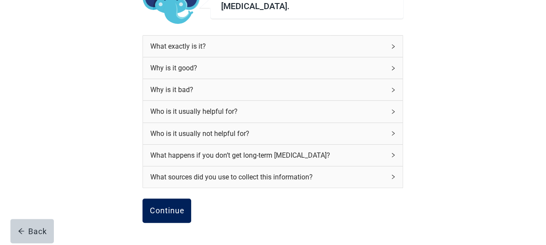
click at [171, 208] on div "Continue" at bounding box center [167, 210] width 35 height 9
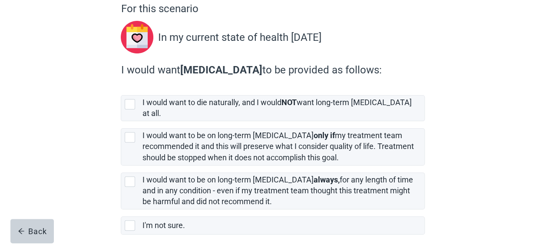
scroll to position [99, 0]
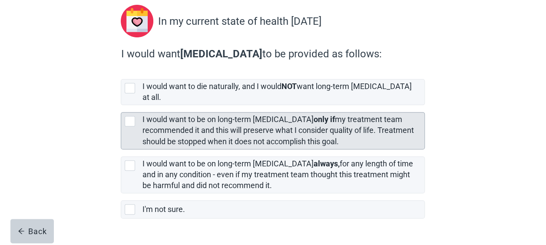
click at [131, 116] on div "[object Object], checkbox, not selected" at bounding box center [130, 121] width 10 height 10
click at [121, 106] on input "I would want to be on long-term dialysis only if my treatment team recommended …" at bounding box center [121, 105] width 0 height 0
checkbox input "true"
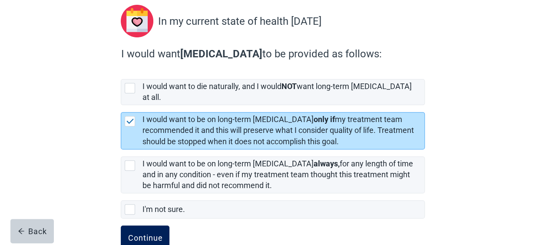
click at [153, 233] on div "Continue" at bounding box center [145, 237] width 35 height 9
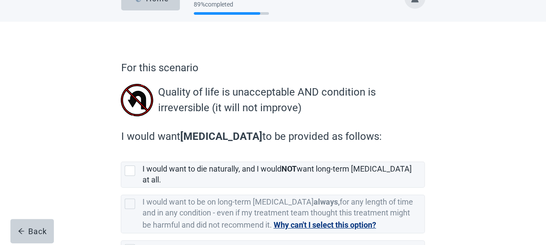
scroll to position [78, 0]
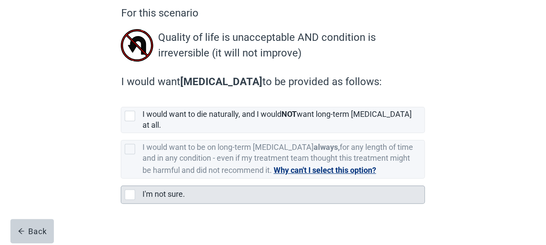
click at [132, 190] on div "I'm not sure., checkbox, not selected" at bounding box center [130, 195] width 10 height 10
click at [121, 179] on input "I'm not sure." at bounding box center [121, 179] width 0 height 0
checkbox input "true"
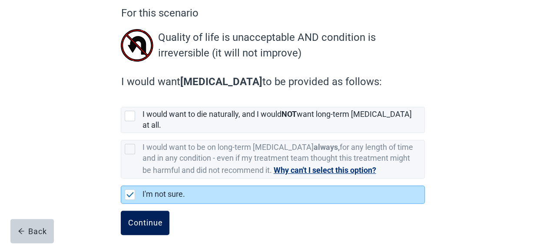
click at [146, 219] on div "Continue" at bounding box center [145, 223] width 35 height 9
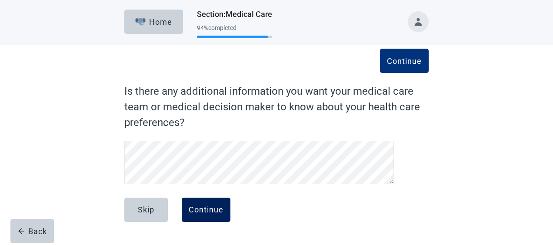
click at [203, 204] on button "Continue" at bounding box center [206, 210] width 49 height 24
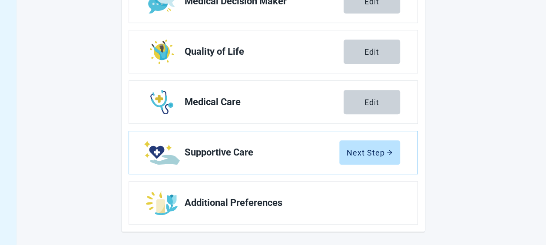
scroll to position [216, 0]
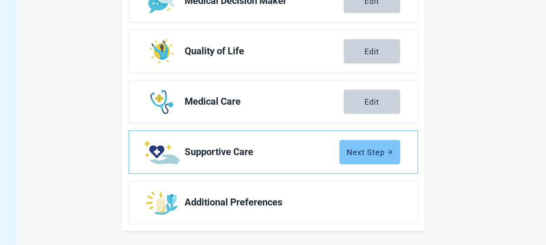
click at [379, 153] on div "Next Step" at bounding box center [370, 152] width 46 height 9
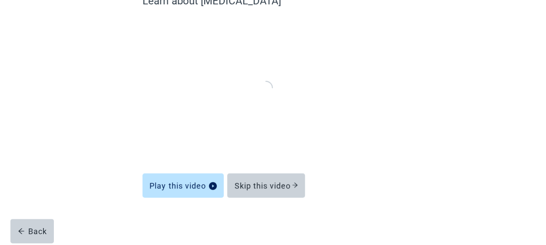
scroll to position [90, 0]
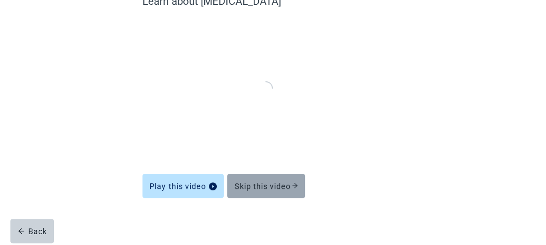
click at [287, 189] on div "Skip this video" at bounding box center [266, 186] width 64 height 9
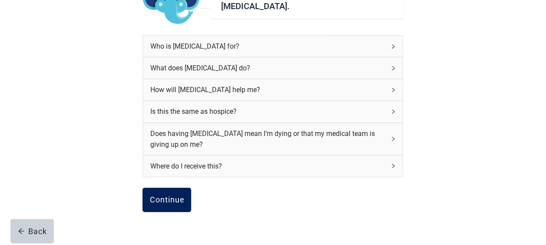
click at [163, 202] on div "Continue" at bounding box center [167, 200] width 35 height 9
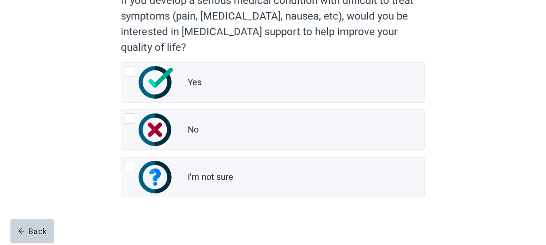
scroll to position [100, 0]
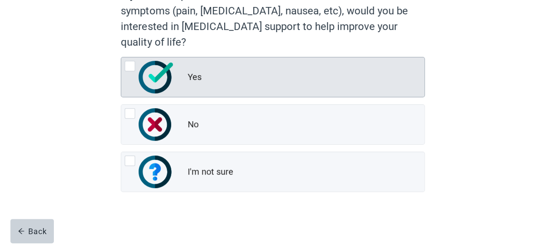
click at [125, 63] on div "Yes, radio button, not checked" at bounding box center [130, 66] width 10 height 10
click at [121, 57] on input "Yes" at bounding box center [121, 57] width 0 height 0
radio input "true"
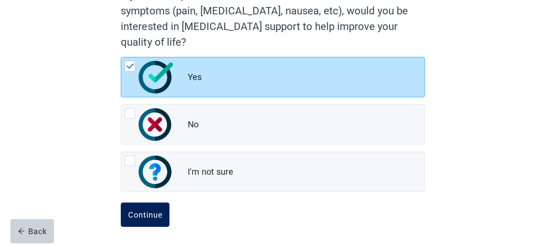
click at [148, 211] on div "Continue" at bounding box center [145, 214] width 35 height 9
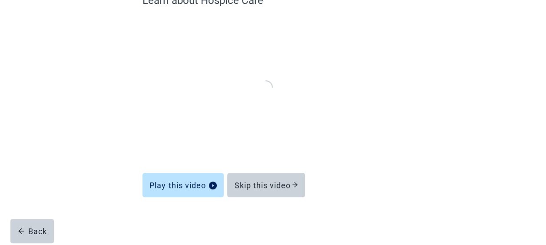
scroll to position [90, 0]
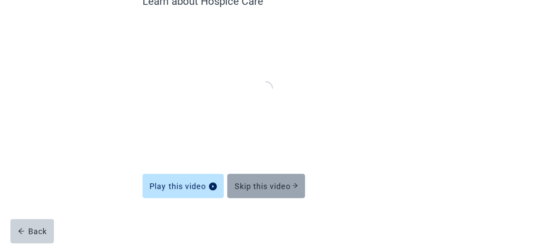
click at [287, 187] on div "Skip this video" at bounding box center [266, 186] width 64 height 9
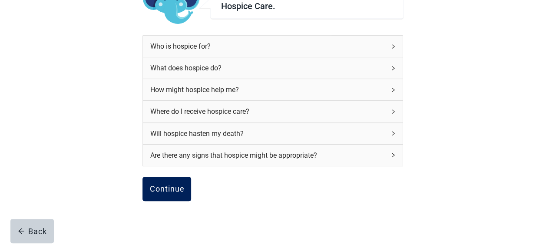
click at [165, 188] on div "Continue" at bounding box center [167, 189] width 35 height 9
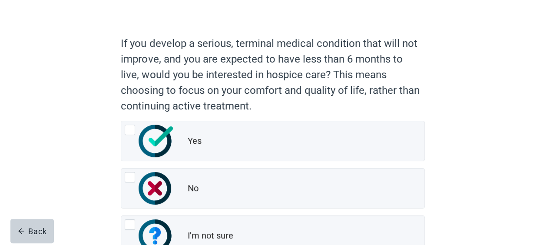
scroll to position [52, 0]
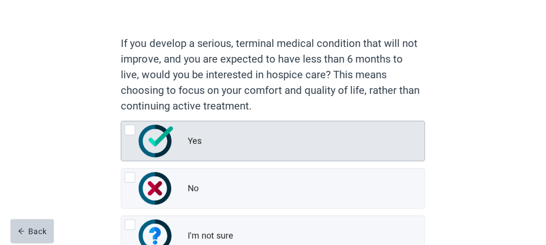
click at [131, 130] on div "Yes, radio button, not checked" at bounding box center [130, 130] width 10 height 10
click at [121, 121] on input "Yes" at bounding box center [121, 121] width 0 height 0
radio input "true"
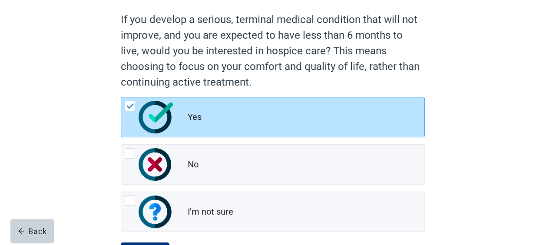
scroll to position [116, 0]
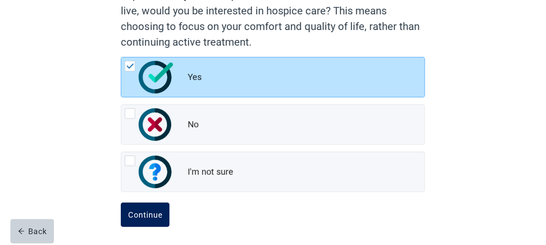
click at [150, 214] on div "Continue" at bounding box center [145, 214] width 35 height 9
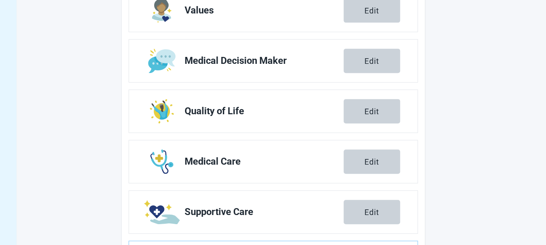
scroll to position [216, 0]
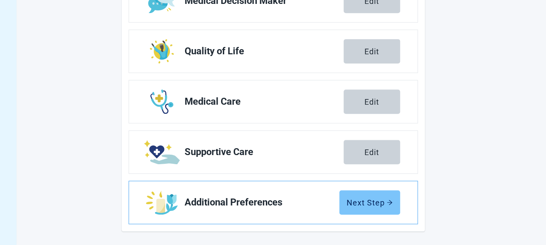
click at [369, 201] on div "Next Step" at bounding box center [370, 202] width 46 height 9
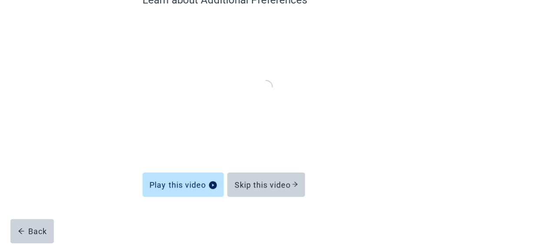
scroll to position [90, 0]
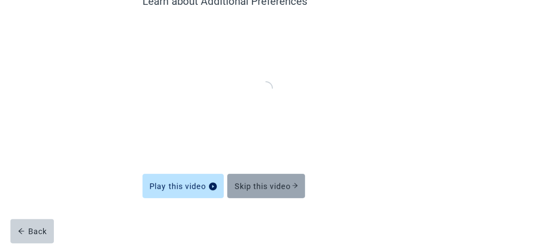
click at [287, 189] on div "Skip this video" at bounding box center [266, 186] width 64 height 9
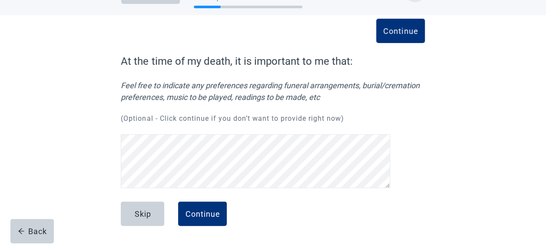
scroll to position [156, 0]
click at [208, 213] on div "Continue" at bounding box center [202, 214] width 35 height 9
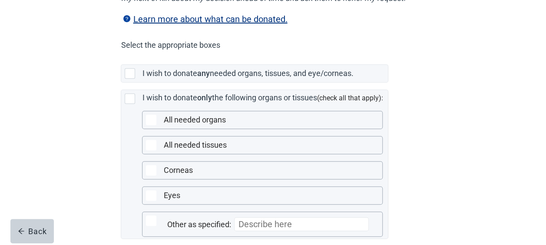
scroll to position [184, 0]
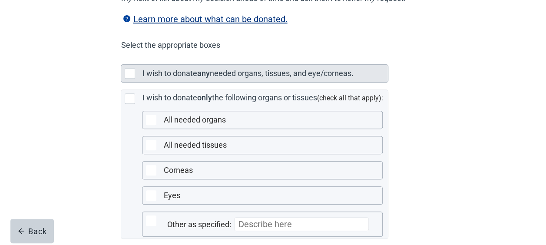
click at [130, 79] on div "Main content" at bounding box center [130, 73] width 10 height 10
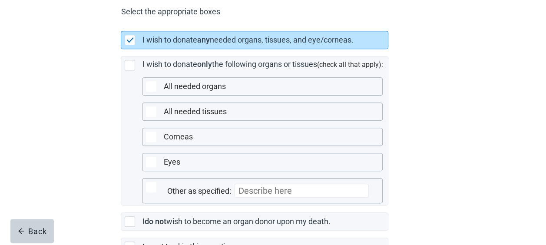
scroll to position [288, 0]
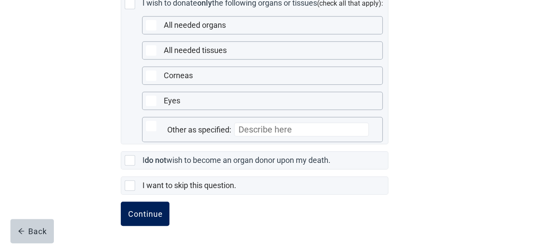
click at [151, 210] on div "Continue" at bounding box center [145, 214] width 35 height 9
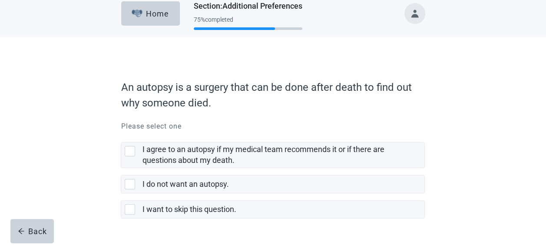
scroll to position [31, 0]
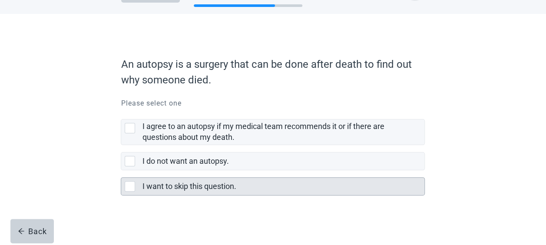
click at [123, 186] on div "I want to skip this question." at bounding box center [272, 186] width 303 height 17
click at [121, 171] on input "I want to skip this question." at bounding box center [121, 170] width 0 height 0
checkbox input "true"
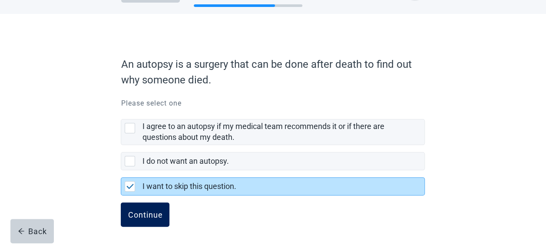
click at [143, 216] on div "Continue" at bounding box center [145, 214] width 35 height 9
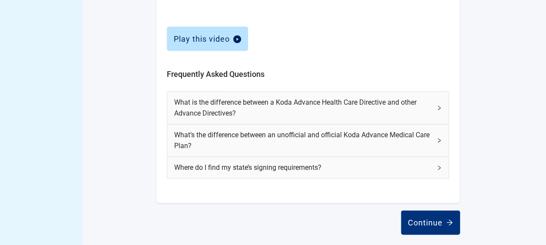
scroll to position [429, 0]
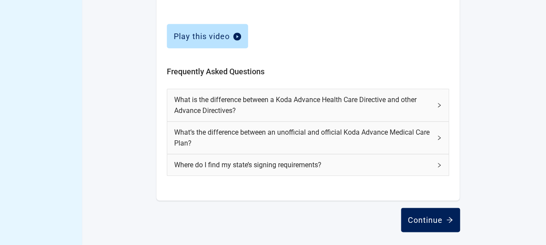
click at [423, 216] on div "Continue" at bounding box center [430, 220] width 45 height 9
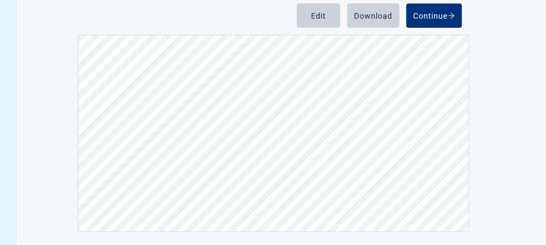
scroll to position [1216, 0]
click at [443, 11] on div "Continue" at bounding box center [434, 15] width 42 height 9
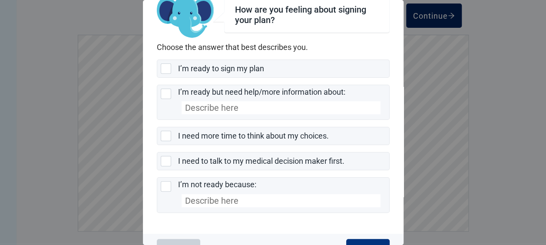
scroll to position [46, 0]
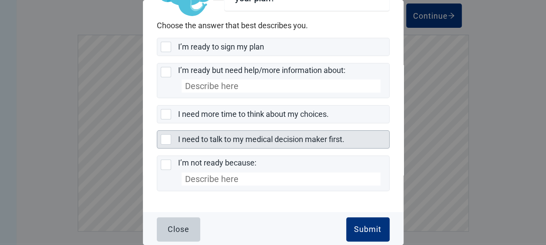
click at [165, 137] on div "I need to talk to my medical decision maker first., checkbox, not selected" at bounding box center [166, 139] width 10 height 10
click at [157, 131] on input "I need to talk to my medical decision maker first." at bounding box center [157, 130] width 0 height 0
checkbox input "true"
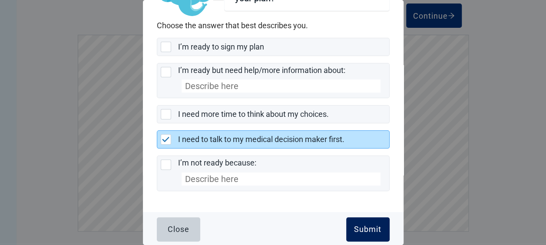
click at [364, 218] on button "Submit" at bounding box center [367, 229] width 43 height 24
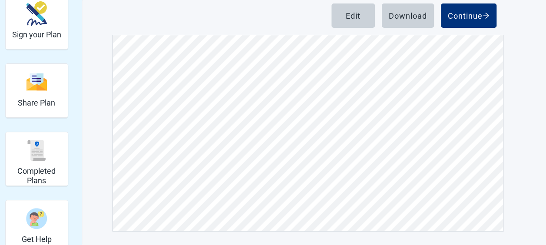
scroll to position [365, 0]
click at [469, 17] on div "Continue" at bounding box center [469, 15] width 42 height 9
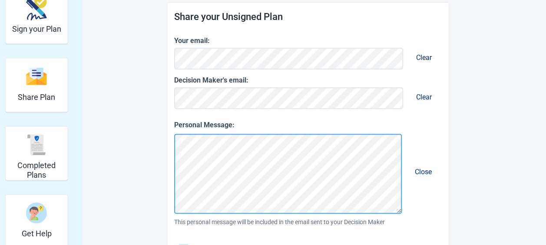
scroll to position [115, 0]
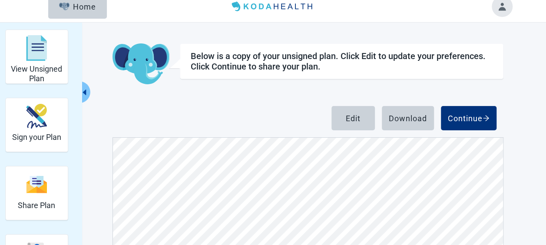
scroll to position [8, 0]
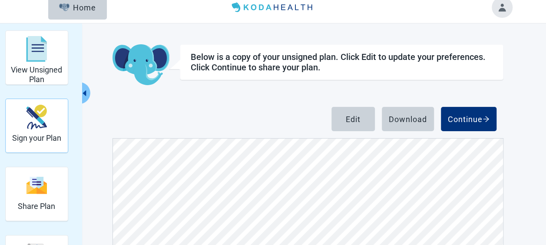
click at [29, 132] on div "Sign your Plan" at bounding box center [36, 117] width 49 height 33
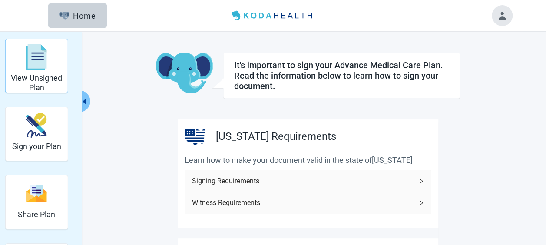
click at [49, 73] on div "View Unsigned Plan" at bounding box center [36, 57] width 55 height 33
